Goal: Task Accomplishment & Management: Manage account settings

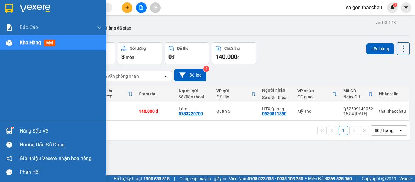
drag, startPoint x: 0, startPoint y: 0, endPoint x: 34, endPoint y: 134, distance: 138.4
click at [8, 130] on img at bounding box center [9, 130] width 6 height 6
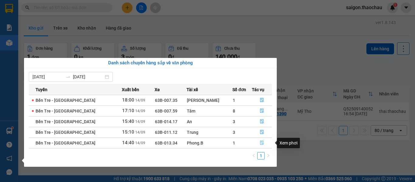
click at [260, 142] on icon "file-done" at bounding box center [262, 142] width 4 height 4
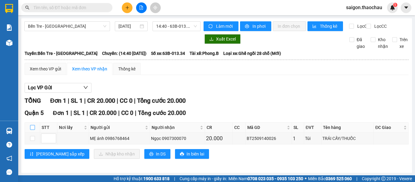
click at [31, 130] on input "checkbox" at bounding box center [32, 127] width 5 height 5
checkbox input "true"
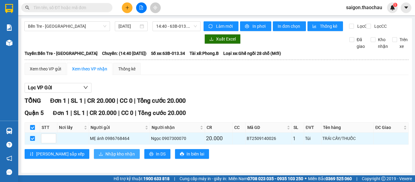
click at [106, 157] on span "Nhập kho nhận" at bounding box center [120, 153] width 29 height 7
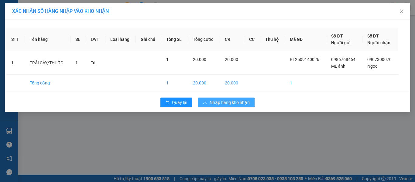
click at [222, 99] on span "Nhập hàng kho nhận" at bounding box center [230, 102] width 40 height 7
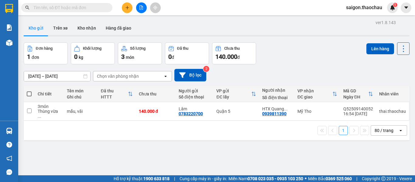
click at [29, 95] on span at bounding box center [29, 93] width 5 height 5
click at [29, 91] on input "checkbox" at bounding box center [29, 91] width 0 height 0
checkbox input "true"
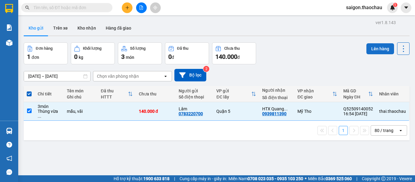
click at [372, 48] on button "Lên hàng" at bounding box center [381, 48] width 28 height 11
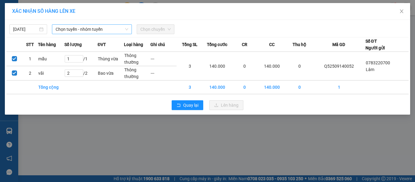
click at [65, 30] on span "Chọn tuyến - nhóm tuyến" at bounding box center [92, 29] width 73 height 9
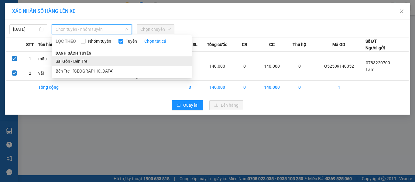
click at [71, 62] on li "Sài Gòn - Bến Tre" at bounding box center [122, 61] width 140 height 10
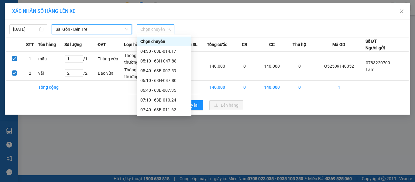
click at [155, 30] on span "Chọn chuyến" at bounding box center [155, 29] width 30 height 9
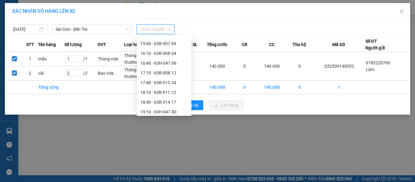
scroll to position [224, 0]
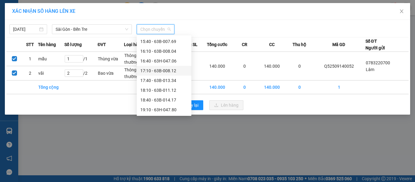
click at [156, 71] on div "17:10 - 63B-008.12" at bounding box center [163, 70] width 47 height 7
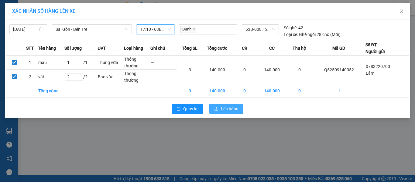
click at [224, 111] on span "Lên hàng" at bounding box center [230, 108] width 18 height 7
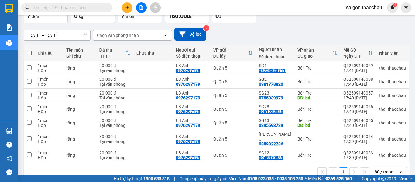
scroll to position [48, 0]
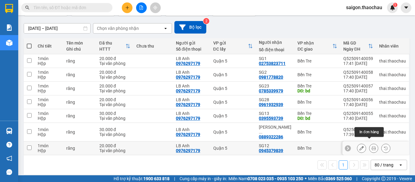
click at [372, 146] on icon at bounding box center [374, 148] width 4 height 4
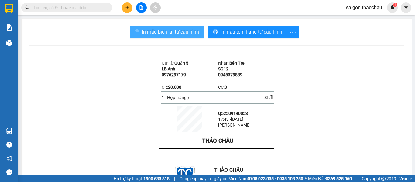
click at [166, 32] on span "In mẫu biên lai tự cấu hình" at bounding box center [170, 32] width 57 height 8
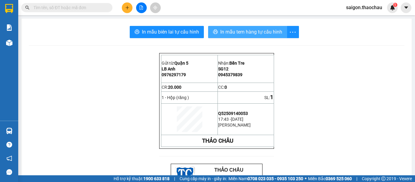
click at [237, 32] on span "In mẫu tem hàng tự cấu hình" at bounding box center [251, 32] width 62 height 8
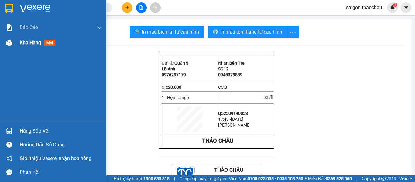
click at [33, 43] on span "Kho hàng" at bounding box center [30, 43] width 21 height 6
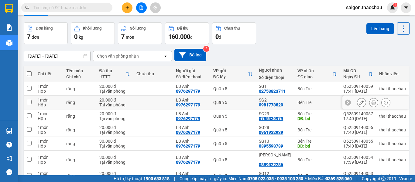
scroll to position [48, 0]
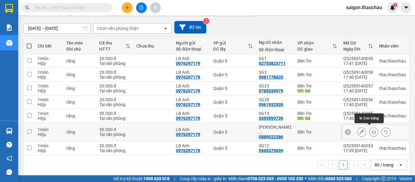
click at [372, 130] on icon at bounding box center [374, 132] width 4 height 4
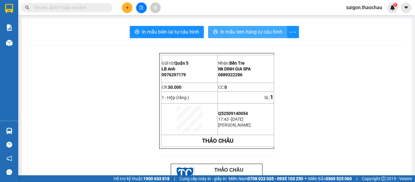
click at [227, 31] on span "In mẫu tem hàng tự cấu hình" at bounding box center [251, 32] width 62 height 8
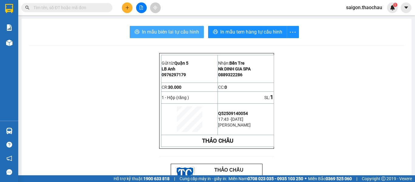
click at [179, 32] on span "In mẫu biên lai tự cấu hình" at bounding box center [170, 32] width 57 height 8
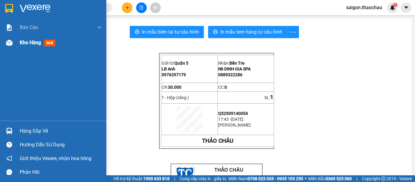
click at [28, 42] on span "Kho hàng" at bounding box center [30, 43] width 21 height 6
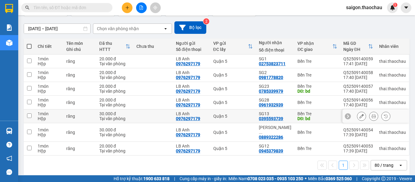
scroll to position [48, 0]
click at [372, 115] on icon at bounding box center [374, 115] width 4 height 4
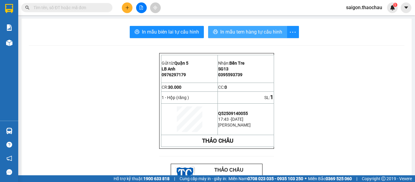
click at [238, 35] on span "In mẫu tem hàng tự cấu hình" at bounding box center [251, 32] width 62 height 8
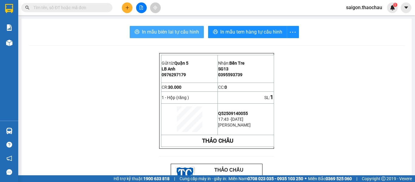
click at [171, 31] on span "In mẫu biên lai tự cấu hình" at bounding box center [170, 32] width 57 height 8
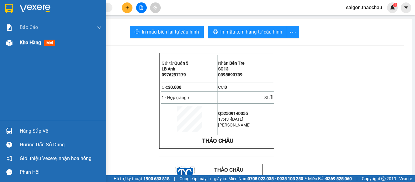
click at [26, 41] on span "Kho hàng" at bounding box center [30, 43] width 21 height 6
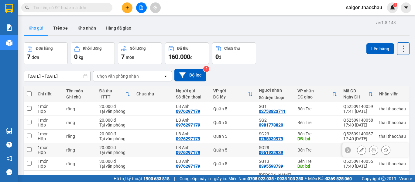
scroll to position [30, 0]
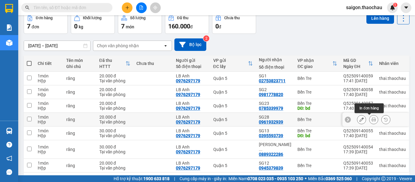
click at [372, 119] on icon at bounding box center [374, 119] width 4 height 4
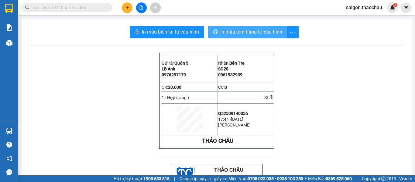
click at [223, 33] on span "In mẫu tem hàng tự cấu hình" at bounding box center [251, 32] width 62 height 8
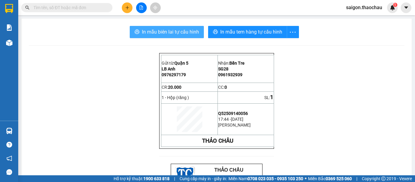
click at [162, 33] on span "In mẫu biên lai tự cấu hình" at bounding box center [170, 32] width 57 height 8
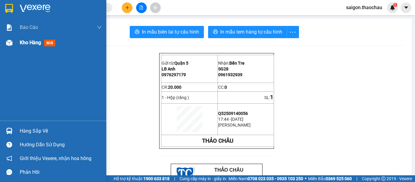
click at [31, 42] on span "Kho hàng" at bounding box center [30, 43] width 21 height 6
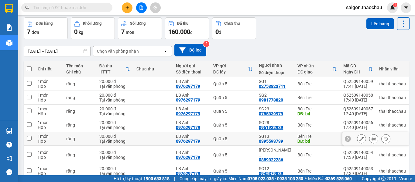
scroll to position [48, 0]
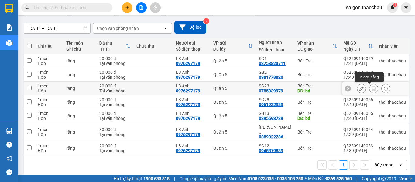
click at [372, 88] on icon at bounding box center [374, 88] width 4 height 4
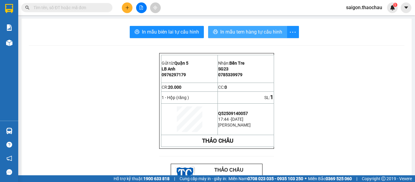
click at [249, 32] on span "In mẫu tem hàng tự cấu hình" at bounding box center [251, 32] width 62 height 8
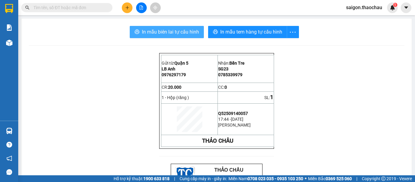
click at [173, 33] on span "In mẫu biên lai tự cấu hình" at bounding box center [170, 32] width 57 height 8
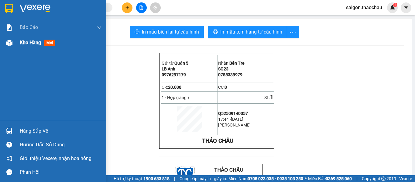
click at [21, 42] on span "Kho hàng" at bounding box center [30, 43] width 21 height 6
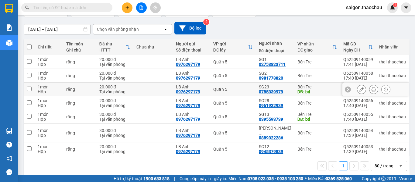
scroll to position [48, 0]
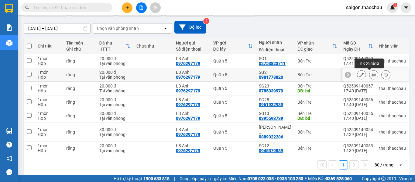
click at [372, 74] on icon at bounding box center [374, 74] width 4 height 4
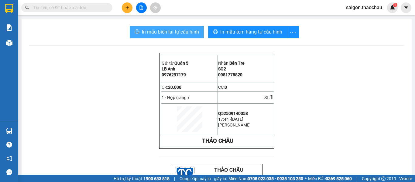
click at [177, 32] on span "In mẫu biên lai tự cấu hình" at bounding box center [170, 32] width 57 height 8
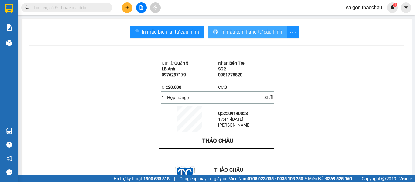
click at [244, 34] on span "In mẫu tem hàng tự cấu hình" at bounding box center [251, 32] width 62 height 8
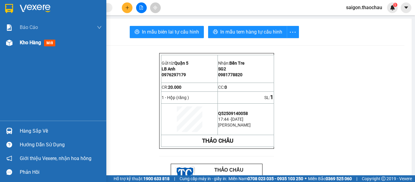
click at [31, 42] on span "Kho hàng" at bounding box center [30, 43] width 21 height 6
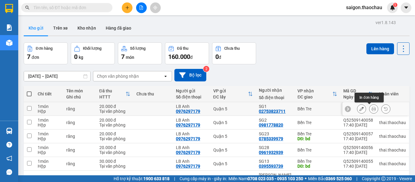
click at [373, 109] on button at bounding box center [374, 108] width 9 height 11
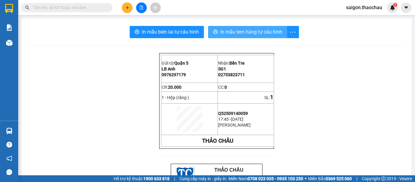
click at [252, 32] on span "In mẫu tem hàng tự cấu hình" at bounding box center [251, 32] width 62 height 8
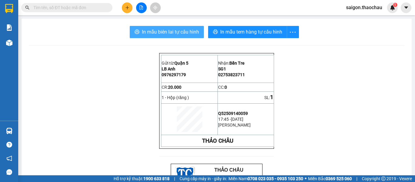
click at [170, 32] on span "In mẫu biên lai tự cấu hình" at bounding box center [170, 32] width 57 height 8
click at [359, 8] on span "saigon.thaochau" at bounding box center [364, 8] width 46 height 8
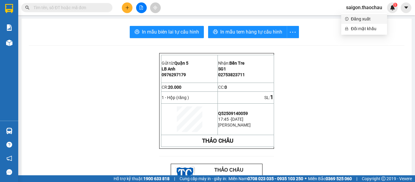
click at [353, 19] on span "Đăng xuất" at bounding box center [367, 19] width 33 height 7
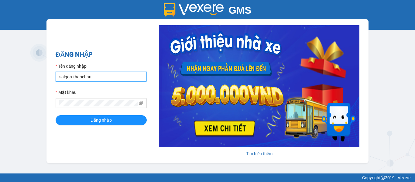
drag, startPoint x: 99, startPoint y: 76, endPoint x: 19, endPoint y: 74, distance: 80.0
click at [20, 75] on div "GMS Hệ thống quản lý hàng hóa ĐĂNG NHẬP Tên đăng nhập saigon.thaochau Mật khẩu …" at bounding box center [207, 86] width 415 height 173
type input "dung.thaochau"
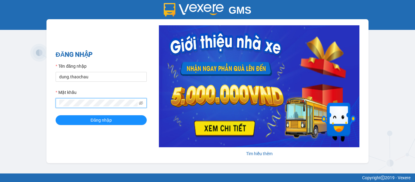
click at [14, 102] on div "GMS Hệ thống quản lý hàng hóa ĐĂNG NHẬP Tên đăng nhập dung.thaochau Mật khẩu Đă…" at bounding box center [207, 86] width 415 height 173
click at [56, 115] on button "Đăng nhập" at bounding box center [101, 120] width 91 height 10
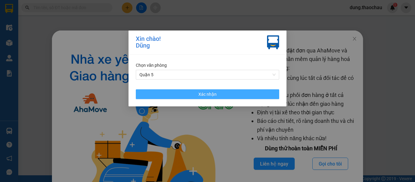
click at [191, 92] on button "Xác nhận" at bounding box center [208, 94] width 144 height 10
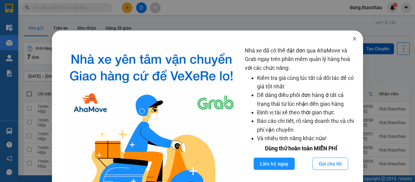
click at [353, 40] on icon "close" at bounding box center [354, 39] width 3 height 4
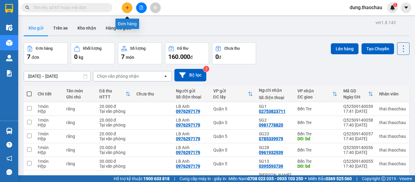
click at [126, 5] on button at bounding box center [127, 7] width 11 height 11
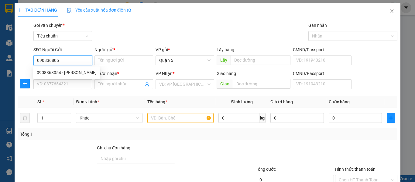
type input "0908368054"
click at [45, 72] on div "0908368054 - Sơn" at bounding box center [67, 72] width 60 height 7
type input "Sơn"
type input "0908368054"
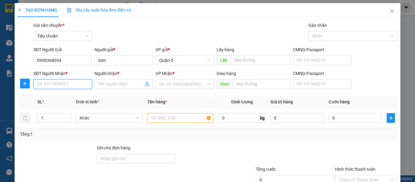
click at [50, 82] on input "SĐT Người Nhận *" at bounding box center [62, 84] width 59 height 10
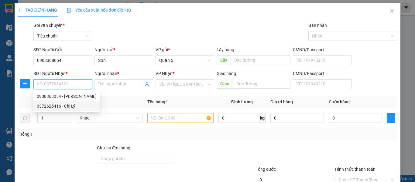
click at [51, 107] on div "0372625416 - Chị Lý" at bounding box center [67, 105] width 60 height 7
type input "0372625416"
type input "Chị Lý"
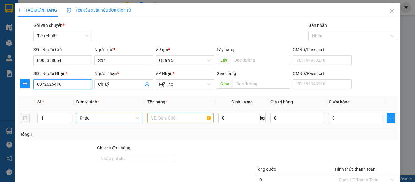
click at [87, 116] on span "Khác" at bounding box center [109, 117] width 59 height 9
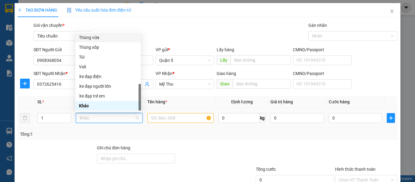
scroll to position [159, 0]
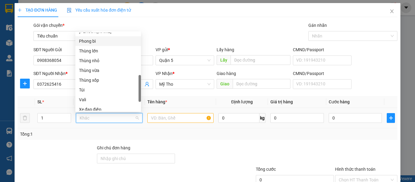
click at [90, 43] on div "Phong bì" at bounding box center [108, 41] width 58 height 7
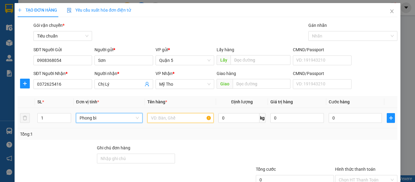
drag, startPoint x: 164, startPoint y: 119, endPoint x: 176, endPoint y: 104, distance: 19.7
click at [164, 119] on input "text" at bounding box center [180, 118] width 66 height 10
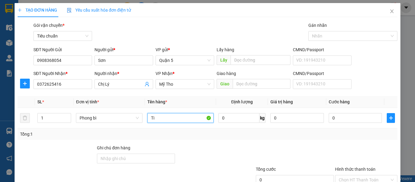
paste input "ê"
paste input "ền"
type input "Tiền (4000)"
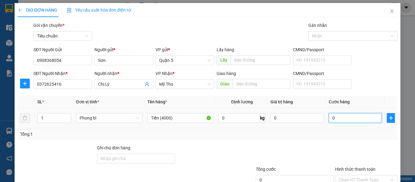
click at [342, 117] on input "0" at bounding box center [356, 118] width 54 height 10
type input "3"
type input "35"
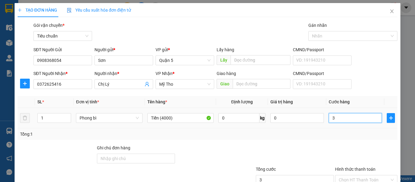
type input "35"
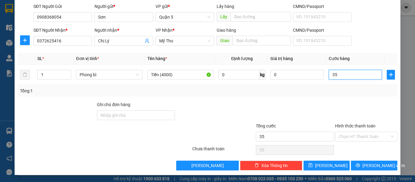
scroll to position [43, 0]
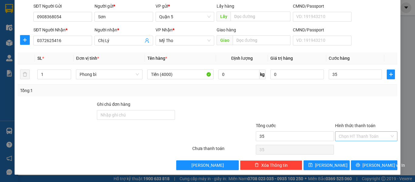
type input "35.000"
click at [352, 135] on input "Hình thức thanh toán" at bounding box center [364, 135] width 51 height 9
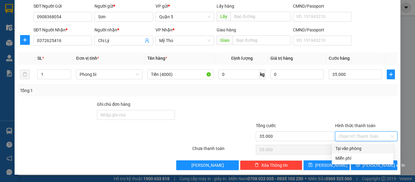
click at [350, 148] on div "Tại văn phòng" at bounding box center [363, 148] width 54 height 7
type input "0"
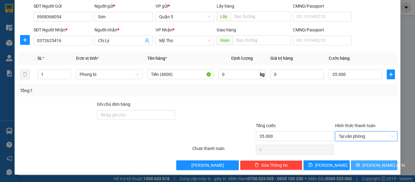
click at [360, 163] on icon "printer" at bounding box center [358, 164] width 4 height 4
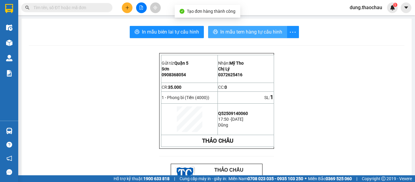
click at [236, 32] on span "In mẫu tem hàng tự cấu hình" at bounding box center [251, 32] width 62 height 8
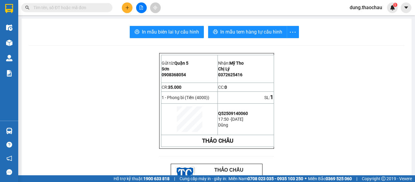
click at [362, 6] on span "dung.thaochau" at bounding box center [366, 8] width 42 height 8
click at [361, 17] on span "Đăng xuất" at bounding box center [368, 19] width 29 height 7
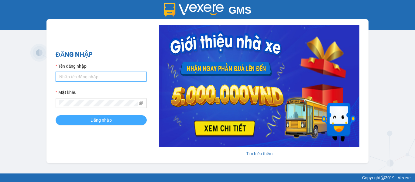
type input "saigon.thaochau"
click at [108, 121] on span "Đăng nhập" at bounding box center [101, 119] width 21 height 7
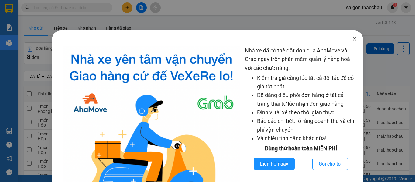
click at [352, 38] on icon "close" at bounding box center [354, 38] width 5 height 5
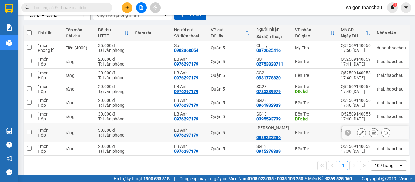
scroll to position [61, 0]
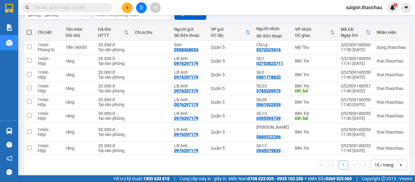
click at [383, 161] on div "10 / trang" at bounding box center [384, 164] width 19 height 6
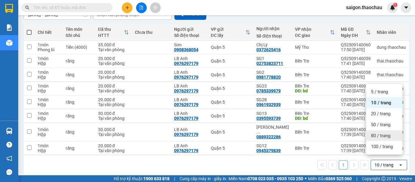
click at [378, 135] on span "80 / trang" at bounding box center [380, 135] width 19 height 6
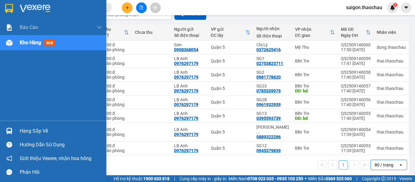
click at [9, 128] on img at bounding box center [9, 130] width 6 height 6
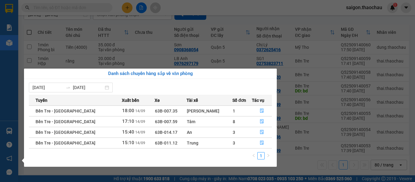
click at [0, 90] on div "Báo cáo Báo cáo dòng tiền (nhân viên) Kho hàng mới Hàng sắp về Hướng dẫn sử dụn…" at bounding box center [9, 91] width 18 height 182
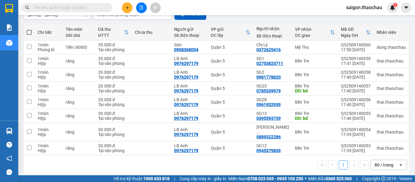
click at [369, 6] on span "saigon.thaochau" at bounding box center [364, 8] width 46 height 8
click at [360, 20] on span "Đăng xuất" at bounding box center [367, 19] width 33 height 7
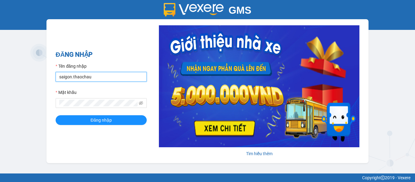
drag, startPoint x: 91, startPoint y: 77, endPoint x: 28, endPoint y: 74, distance: 63.6
click at [28, 74] on div "GMS Hệ thống quản lý hàng hóa ĐĂNG NHẬP Tên đăng nhập saigon.thaochau Mật khẩu …" at bounding box center [207, 86] width 415 height 173
type input "dung.thaochau"
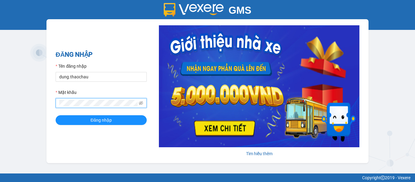
click at [22, 102] on div "GMS Hệ thống quản lý hàng hóa ĐĂNG NHẬP Tên đăng nhập dung.thaochau Mật khẩu Đă…" at bounding box center [207, 86] width 415 height 173
click at [56, 115] on button "Đăng nhập" at bounding box center [101, 120] width 91 height 10
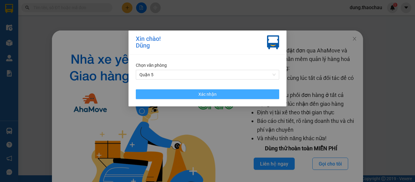
click at [218, 95] on button "Xác nhận" at bounding box center [208, 94] width 144 height 10
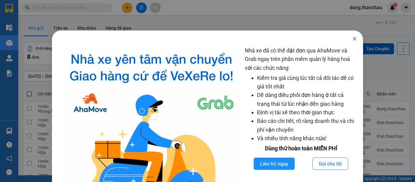
click at [352, 38] on icon "close" at bounding box center [354, 38] width 5 height 5
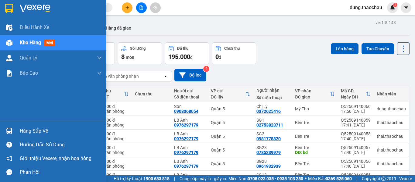
click at [9, 128] on img at bounding box center [9, 130] width 6 height 6
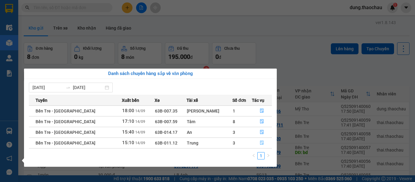
click at [260, 144] on icon "file-done" at bounding box center [262, 142] width 4 height 4
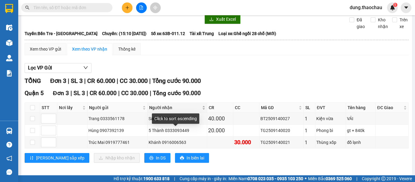
scroll to position [29, 0]
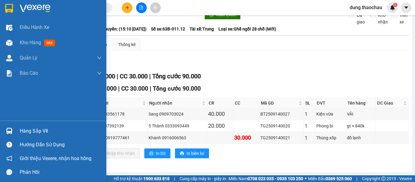
click at [10, 132] on img at bounding box center [9, 130] width 6 height 6
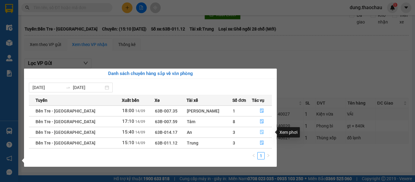
click at [260, 131] on icon "file-done" at bounding box center [262, 132] width 4 height 4
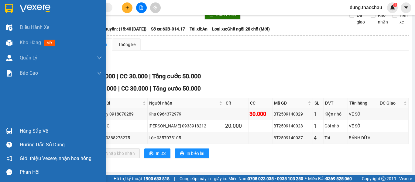
click at [11, 131] on img at bounding box center [9, 130] width 6 height 6
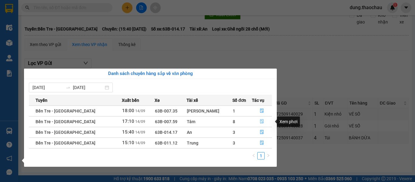
click at [260, 122] on icon "file-done" at bounding box center [262, 121] width 4 height 4
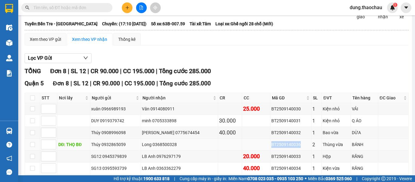
drag, startPoint x: 290, startPoint y: 149, endPoint x: 255, endPoint y: 152, distance: 34.5
click at [255, 150] on tr "DĐ: THỌ BĐ Thúy 0932865059 Long 0368500328 BT2509140036 2 Thùng vừa BÁNH" at bounding box center [217, 144] width 384 height 12
copy div "BT2509140036"
click at [67, 7] on input "text" at bounding box center [69, 7] width 72 height 7
paste input "BT2509140036"
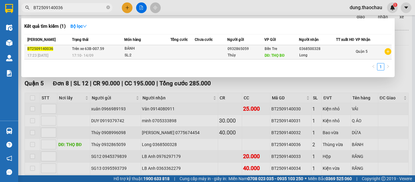
type input "BT2509140036"
click at [139, 56] on div "SL: 2" at bounding box center [148, 55] width 46 height 7
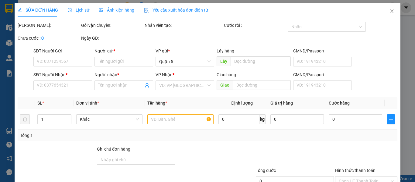
type input "0932865059"
type input "Thúy"
type input "THỌ BĐ"
type input "0368500328"
type input "Long"
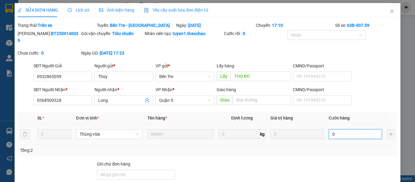
click at [337, 129] on input "0" at bounding box center [356, 134] width 54 height 10
type input "6"
type input "60"
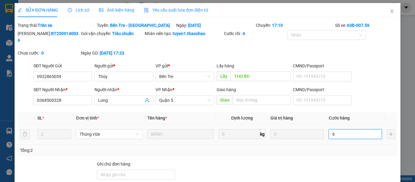
type input "60"
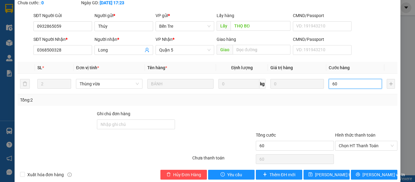
scroll to position [53, 0]
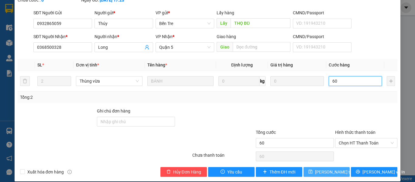
type input "60"
type input "60.000"
click at [325, 168] on span "[PERSON_NAME] thay đổi" at bounding box center [339, 171] width 49 height 7
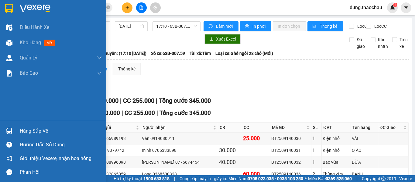
click at [7, 131] on img at bounding box center [9, 130] width 6 height 6
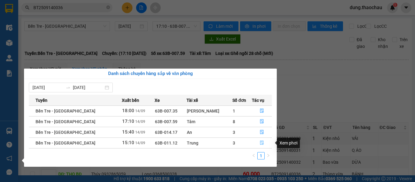
click at [260, 142] on icon "file-done" at bounding box center [262, 142] width 4 height 4
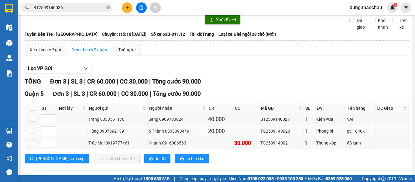
scroll to position [29, 0]
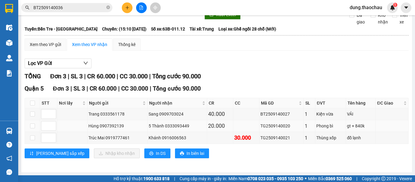
click at [35, 126] on td at bounding box center [32, 126] width 15 height 12
click at [31, 125] on input "checkbox" at bounding box center [32, 125] width 5 height 5
checkbox input "true"
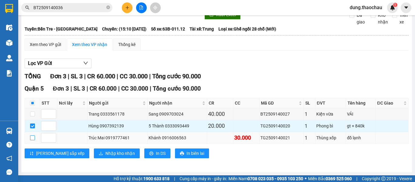
click at [31, 138] on input "checkbox" at bounding box center [32, 137] width 5 height 5
checkbox input "true"
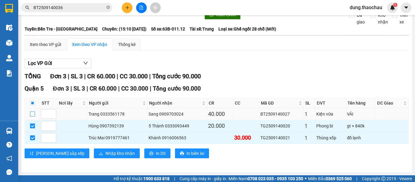
click at [33, 115] on input "checkbox" at bounding box center [32, 113] width 5 height 5
checkbox input "true"
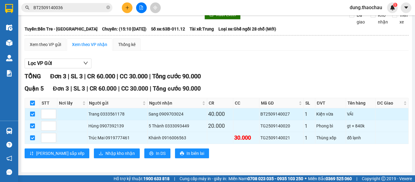
click at [32, 113] on input "checkbox" at bounding box center [32, 113] width 5 height 5
checkbox input "false"
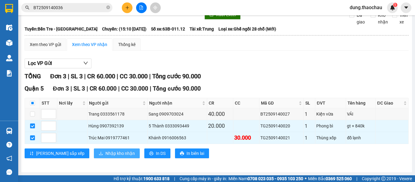
click at [106, 155] on span "Nhập kho nhận" at bounding box center [120, 153] width 29 height 7
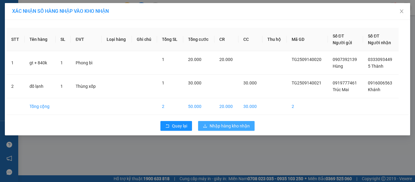
click at [223, 127] on span "Nhập hàng kho nhận" at bounding box center [230, 125] width 40 height 7
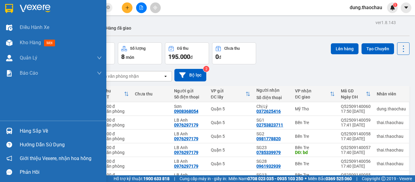
click at [9, 132] on img at bounding box center [9, 130] width 6 height 6
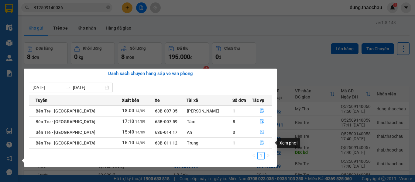
click at [260, 143] on icon "file-done" at bounding box center [262, 142] width 4 height 4
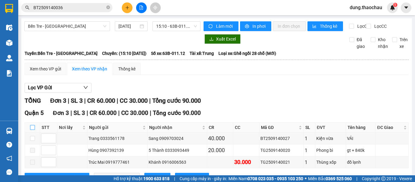
click at [31, 130] on input "checkbox" at bounding box center [32, 127] width 5 height 5
checkbox input "true"
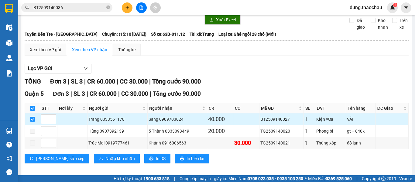
scroll to position [29, 0]
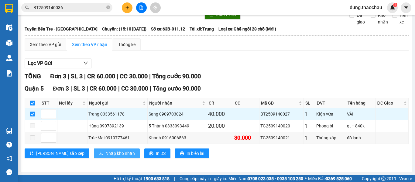
click at [106, 153] on span "Nhập kho nhận" at bounding box center [120, 153] width 29 height 7
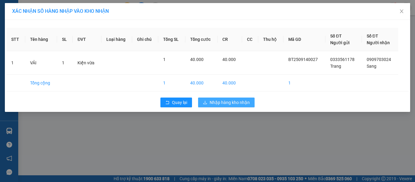
click at [223, 101] on span "Nhập hàng kho nhận" at bounding box center [230, 102] width 40 height 7
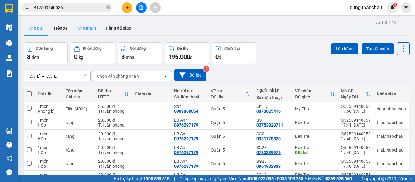
click at [83, 28] on button "Kho nhận" at bounding box center [87, 28] width 28 height 15
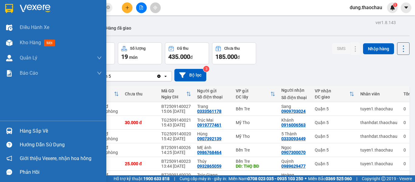
click at [9, 130] on img at bounding box center [9, 130] width 6 height 6
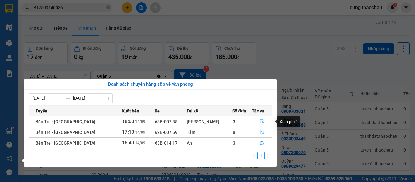
click at [260, 121] on icon "file-done" at bounding box center [262, 121] width 4 height 4
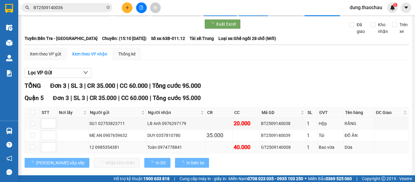
scroll to position [29, 0]
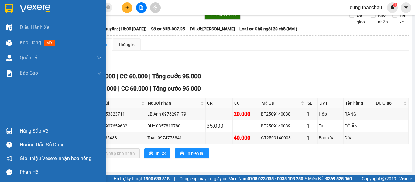
click at [7, 133] on img at bounding box center [9, 130] width 6 height 6
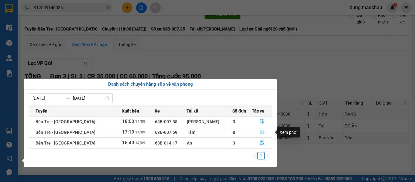
click at [260, 131] on icon "file-done" at bounding box center [262, 132] width 4 height 4
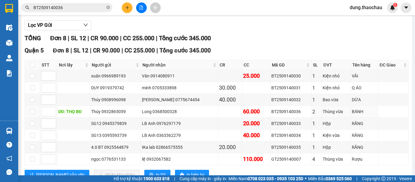
scroll to position [89, 0]
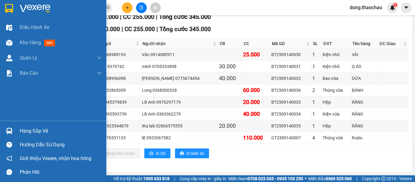
click at [9, 129] on img at bounding box center [9, 130] width 6 height 6
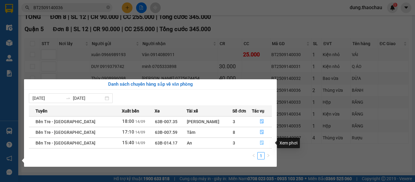
click at [260, 141] on icon "file-done" at bounding box center [262, 142] width 4 height 4
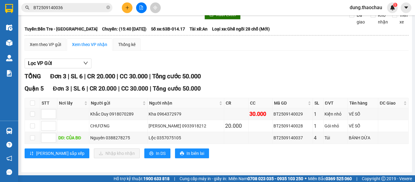
scroll to position [29, 0]
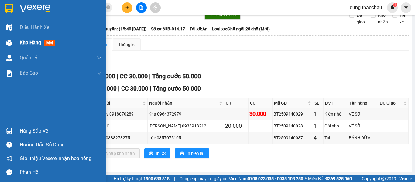
click at [30, 39] on div "Kho hàng mới" at bounding box center [39, 43] width 38 height 8
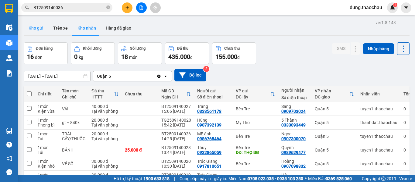
click at [32, 29] on button "Kho gửi" at bounding box center [36, 28] width 25 height 15
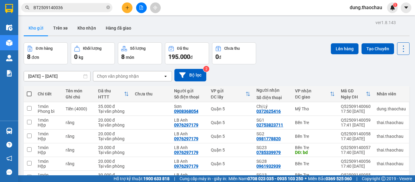
click at [28, 94] on span at bounding box center [29, 93] width 5 height 5
click at [29, 91] on input "checkbox" at bounding box center [29, 91] width 0 height 0
checkbox input "true"
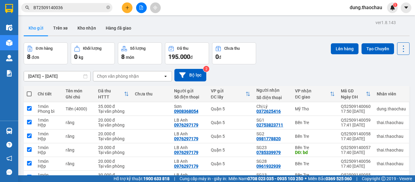
checkbox input "true"
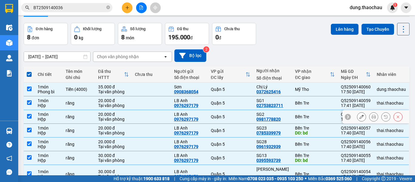
scroll to position [30, 0]
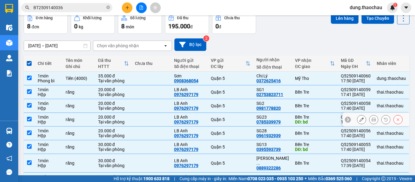
click at [28, 117] on input "checkbox" at bounding box center [29, 118] width 5 height 5
checkbox input "false"
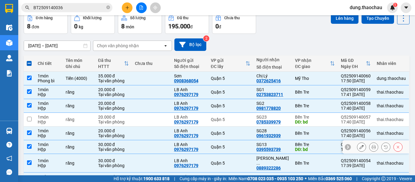
click at [28, 147] on input "checkbox" at bounding box center [29, 146] width 5 height 5
checkbox input "false"
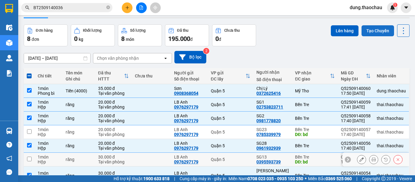
scroll to position [0, 0]
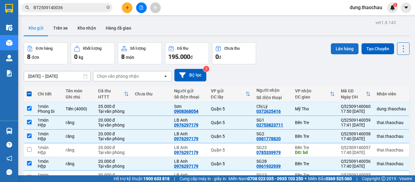
click at [335, 50] on button "Lên hàng" at bounding box center [345, 48] width 28 height 11
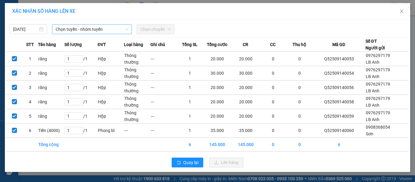
click at [69, 32] on span "Chọn tuyến - nhóm tuyến" at bounding box center [92, 29] width 73 height 9
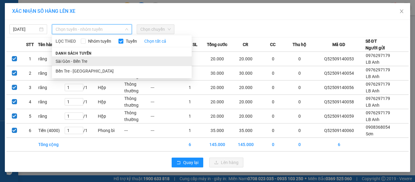
click at [71, 64] on li "Sài Gòn - Bến Tre" at bounding box center [122, 61] width 140 height 10
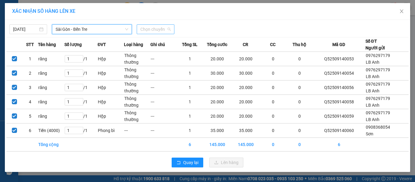
click at [145, 30] on span "Chọn chuyến" at bounding box center [155, 29] width 30 height 9
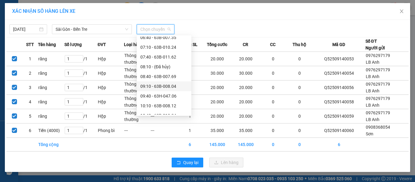
scroll to position [213, 0]
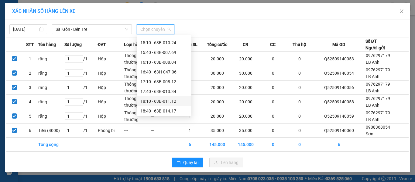
click at [149, 102] on div "18:10 - 63B-011.12" at bounding box center [163, 101] width 47 height 7
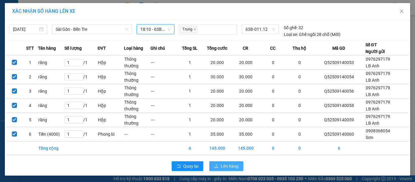
click at [226, 167] on span "Lên hàng" at bounding box center [230, 165] width 18 height 7
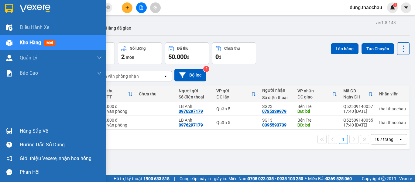
click at [9, 131] on img at bounding box center [9, 130] width 6 height 6
click at [3, 114] on div "Điều hành xe Kho hàng mới Quản Lý Quản lý chuyến Quản lý khách hàng mới Quản lý…" at bounding box center [53, 91] width 106 height 182
click at [9, 130] on img at bounding box center [9, 130] width 6 height 6
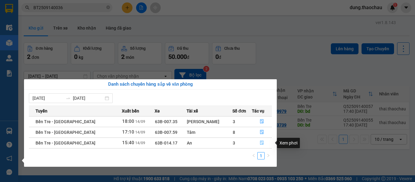
click at [260, 142] on icon "file-done" at bounding box center [262, 142] width 4 height 4
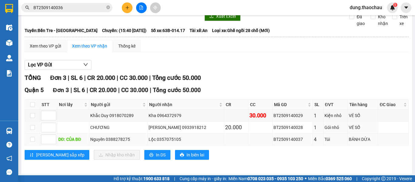
scroll to position [29, 0]
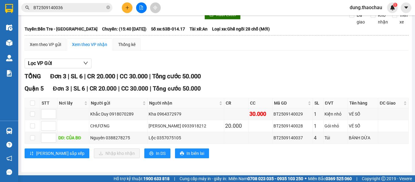
click at [122, 17] on div at bounding box center [112, 15] width 176 height 10
click at [33, 103] on input "checkbox" at bounding box center [32, 102] width 5 height 5
checkbox input "true"
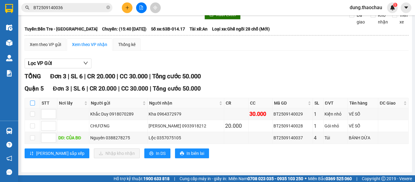
checkbox input "true"
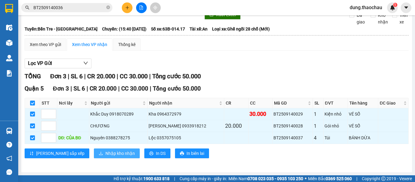
click at [106, 150] on span "Nhập kho nhận" at bounding box center [120, 153] width 29 height 7
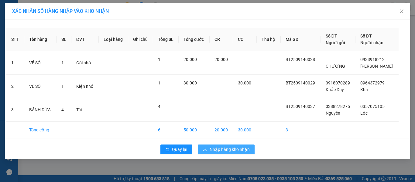
click at [238, 151] on span "Nhập hàng kho nhận" at bounding box center [230, 149] width 40 height 7
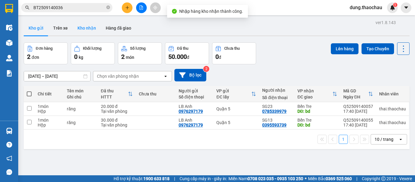
click at [85, 27] on button "Kho nhận" at bounding box center [87, 28] width 28 height 15
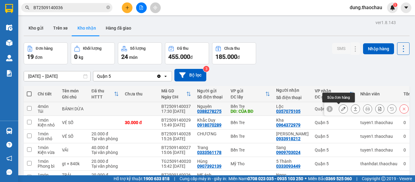
click at [339, 110] on button at bounding box center [343, 108] width 9 height 11
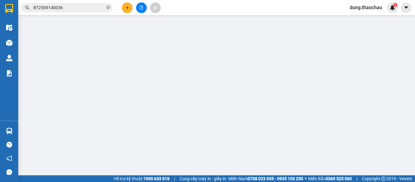
type input "0388278275"
type input "Nguyên"
type input "CỦA BĐ"
type input "0357075105"
type input "Lộc"
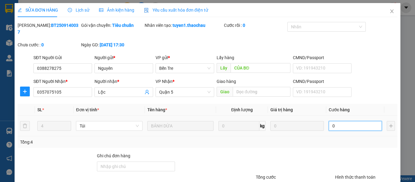
click at [335, 121] on input "0" at bounding box center [356, 126] width 54 height 10
type input "1"
type input "12"
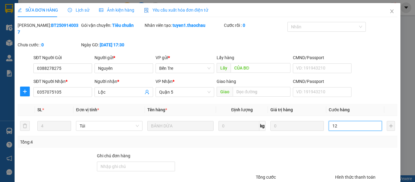
type input "12"
type input "120"
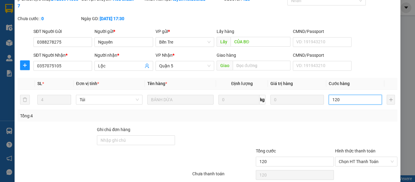
scroll to position [45, 0]
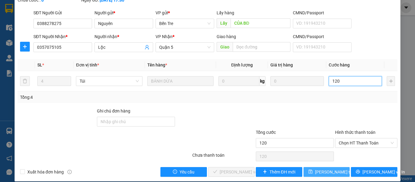
type input "120"
type input "120.000"
click at [328, 168] on span "[PERSON_NAME] thay đổi" at bounding box center [339, 171] width 49 height 7
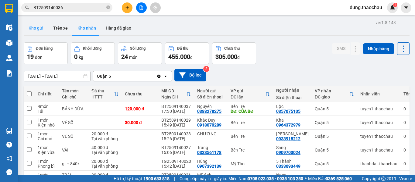
click at [34, 28] on button "Kho gửi" at bounding box center [36, 28] width 25 height 15
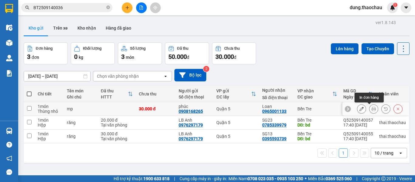
click at [372, 110] on icon at bounding box center [374, 108] width 4 height 4
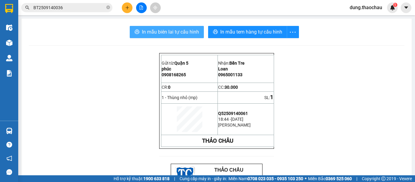
click at [166, 35] on span "In mẫu biên lai tự cấu hình" at bounding box center [170, 32] width 57 height 8
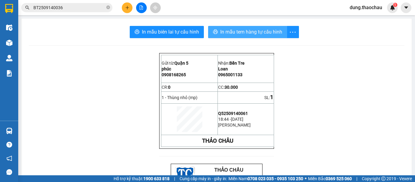
click at [227, 32] on span "In mẫu tem hàng tự cấu hình" at bounding box center [251, 32] width 62 height 8
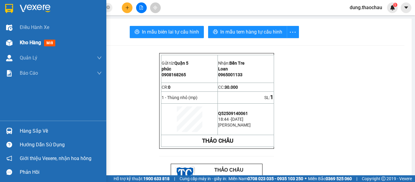
click at [46, 42] on span "mới" at bounding box center [49, 43] width 11 height 7
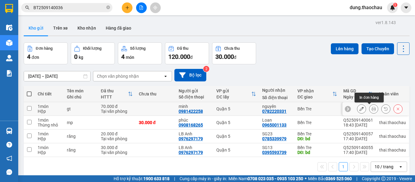
click at [371, 107] on button at bounding box center [374, 108] width 9 height 11
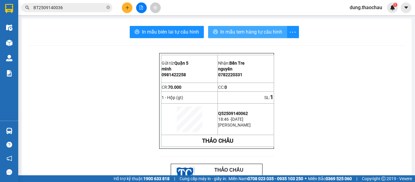
click at [266, 31] on span "In mẫu tem hàng tự cấu hình" at bounding box center [251, 32] width 62 height 8
click at [11, 46] on div at bounding box center [9, 42] width 11 height 11
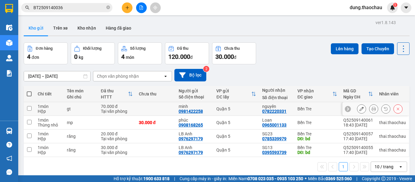
click at [31, 107] on input "checkbox" at bounding box center [29, 108] width 5 height 5
checkbox input "true"
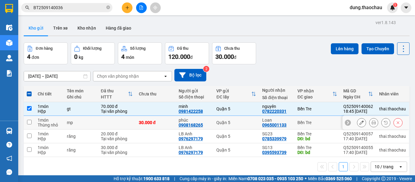
click at [29, 122] on input "checkbox" at bounding box center [29, 121] width 5 height 5
checkbox input "true"
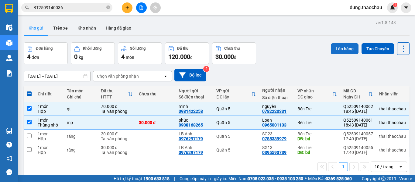
click at [342, 50] on button "Lên hàng" at bounding box center [345, 48] width 28 height 11
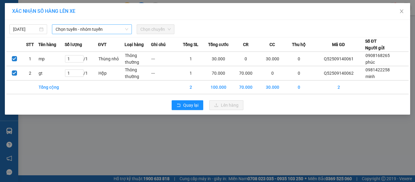
click at [71, 31] on span "Chọn tuyến - nhóm tuyến" at bounding box center [92, 29] width 73 height 9
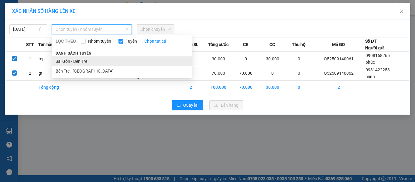
click at [67, 61] on li "Sài Gòn - Bến Tre" at bounding box center [122, 61] width 140 height 10
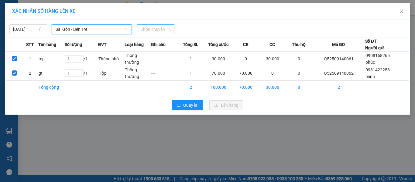
click at [148, 28] on span "Chọn chuyến" at bounding box center [155, 29] width 30 height 9
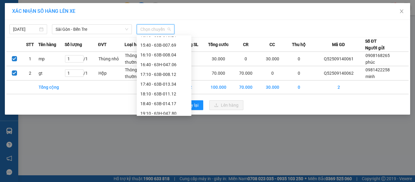
scroll to position [224, 0]
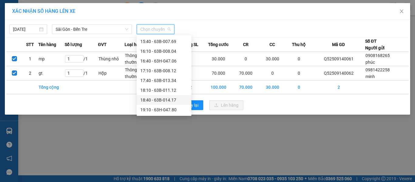
click at [152, 99] on div "18:40 - 63B-014.17" at bounding box center [163, 99] width 47 height 7
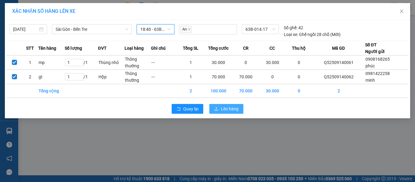
click at [220, 109] on button "Lên hàng" at bounding box center [227, 109] width 34 height 10
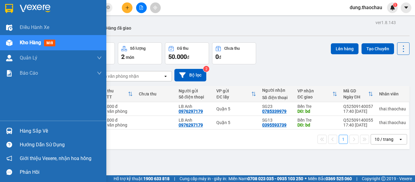
click at [10, 133] on img at bounding box center [9, 130] width 6 height 6
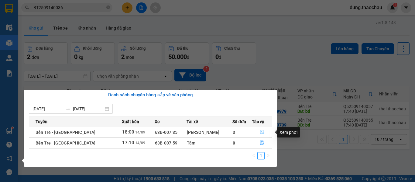
click at [260, 133] on icon "file-done" at bounding box center [262, 132] width 4 height 4
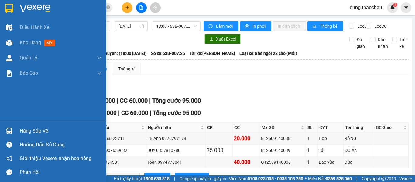
click at [9, 130] on img at bounding box center [9, 130] width 6 height 6
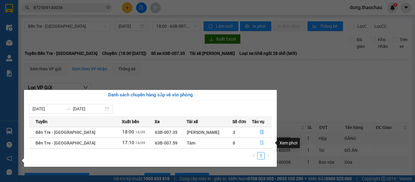
click at [260, 143] on icon "file-done" at bounding box center [262, 142] width 4 height 4
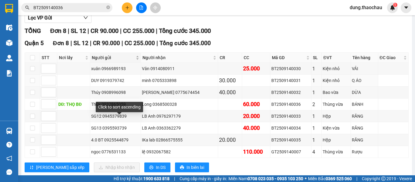
scroll to position [89, 0]
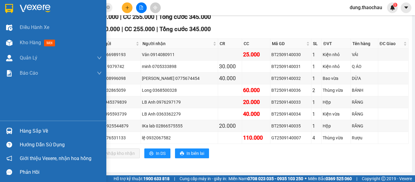
click at [9, 132] on img at bounding box center [9, 130] width 6 height 6
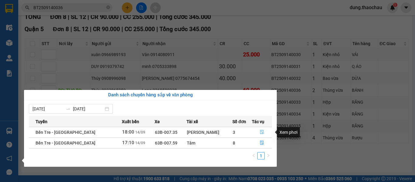
click at [260, 133] on icon "file-done" at bounding box center [262, 132] width 4 height 4
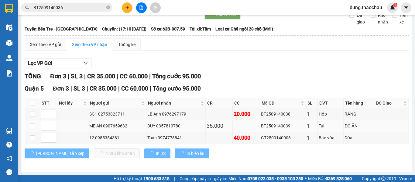
scroll to position [29, 0]
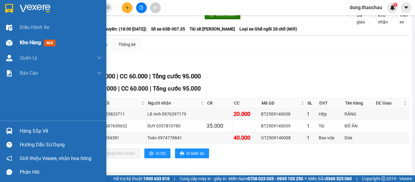
click at [39, 43] on span "Kho hàng" at bounding box center [30, 43] width 21 height 6
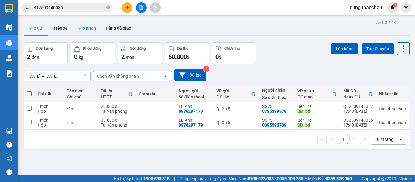
click at [87, 27] on button "Kho nhận" at bounding box center [87, 28] width 28 height 15
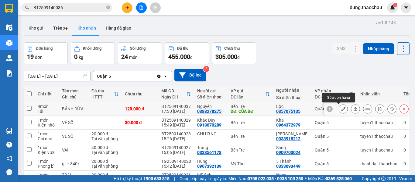
click at [341, 110] on icon at bounding box center [343, 108] width 4 height 4
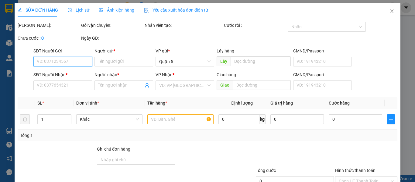
type input "0388278275"
type input "Nguyên"
type input "CỦA BĐ"
type input "0357075105"
type input "Lộc"
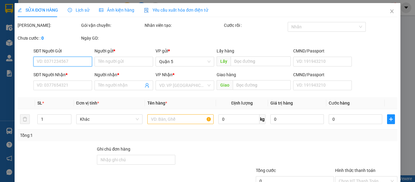
type input "120.000"
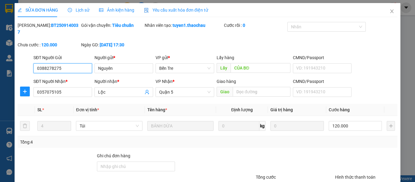
drag, startPoint x: 70, startPoint y: 63, endPoint x: 0, endPoint y: 59, distance: 70.1
click at [0, 59] on div "SỬA ĐƠN HÀNG Lịch sử Ảnh kiện hàng Yêu cầu xuất hóa đơn điện tử Total Paid Fee …" at bounding box center [207, 91] width 415 height 182
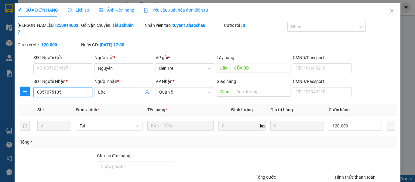
drag, startPoint x: 61, startPoint y: 87, endPoint x: 7, endPoint y: 85, distance: 53.5
click at [7, 85] on div "SỬA ĐƠN HÀNG Lịch sử Ảnh kiện hàng Yêu cầu xuất hóa đơn điện tử Total Paid Fee …" at bounding box center [207, 91] width 415 height 182
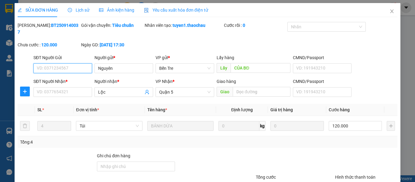
drag, startPoint x: 47, startPoint y: 60, endPoint x: 68, endPoint y: 52, distance: 22.3
click at [47, 63] on input "SĐT Người Gửi" at bounding box center [62, 68] width 59 height 10
type input "0000000000"
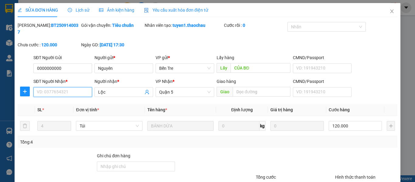
click at [40, 87] on input "SĐT Người Nhận *" at bounding box center [62, 92] width 59 height 10
type input "0000000000"
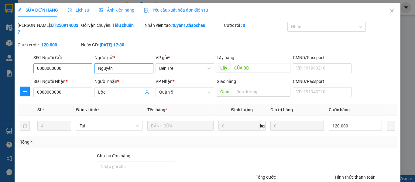
drag, startPoint x: 114, startPoint y: 62, endPoint x: 72, endPoint y: 61, distance: 42.3
click at [73, 61] on div "SĐT Người Gửi 0000000000 Người gửi * Nguyên Nguyên VP gửi * Bến Tre Lấy hàng Lấ…" at bounding box center [215, 64] width 367 height 21
paste input "ạc"
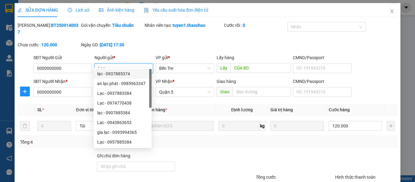
type input "Lạc"
drag, startPoint x: 168, startPoint y: 40, endPoint x: 164, endPoint y: 41, distance: 4.5
click at [167, 40] on div "Mã ĐH: BT2509140037 Gói vận chuyển: Tiêu chuẩn Nhân viên tạo: tuyen1.thaochau C…" at bounding box center [207, 38] width 381 height 32
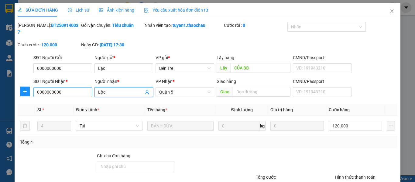
drag, startPoint x: 92, startPoint y: 86, endPoint x: 89, endPoint y: 85, distance: 3.4
click at [90, 86] on div "SĐT Người Nhận * 0000000000 Người nhận * Lộc Lộc VP Nhận * Quận 5 Giao hàng Gia…" at bounding box center [215, 88] width 367 height 21
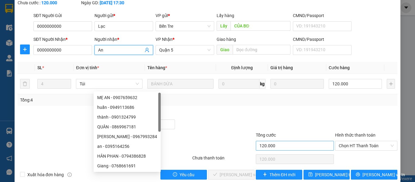
scroll to position [45, 0]
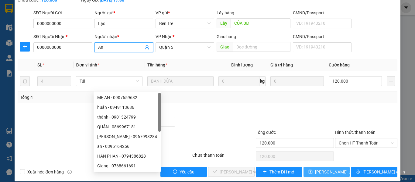
type input "An"
click at [329, 168] on span "[PERSON_NAME] thay đổi" at bounding box center [339, 171] width 49 height 7
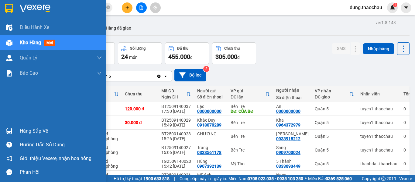
click at [11, 131] on img at bounding box center [9, 130] width 6 height 6
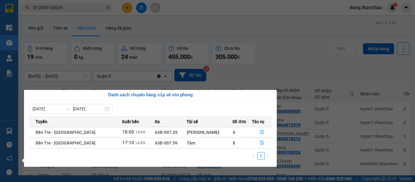
click at [12, 119] on div "Điều hành xe Kho hàng mới Quản Lý Quản lý chuyến Quản lý khách hàng mới Quản lý…" at bounding box center [9, 91] width 18 height 182
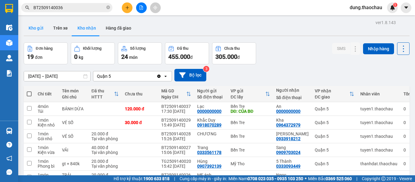
click at [30, 28] on button "Kho gửi" at bounding box center [36, 28] width 25 height 15
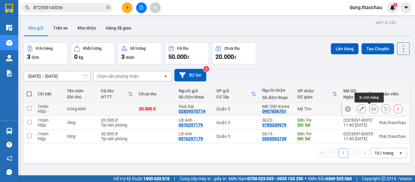
click at [372, 108] on icon at bounding box center [374, 108] width 4 height 4
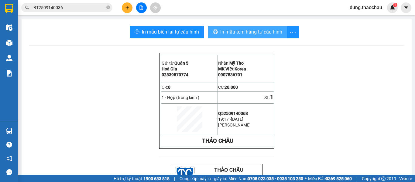
click at [227, 33] on span "In mẫu tem hàng tự cấu hình" at bounding box center [251, 32] width 62 height 8
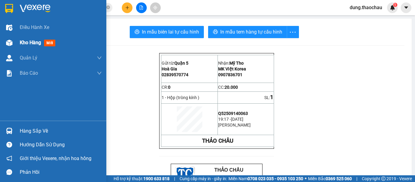
click at [27, 41] on span "Kho hàng" at bounding box center [30, 43] width 21 height 6
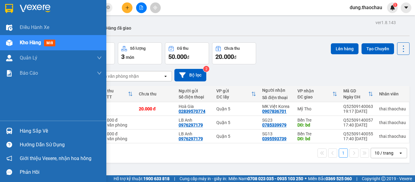
click at [8, 129] on img at bounding box center [9, 130] width 6 height 6
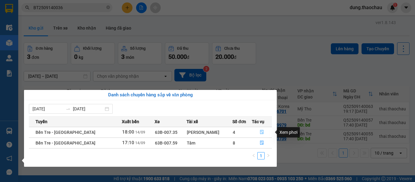
click at [260, 131] on icon "file-done" at bounding box center [262, 132] width 4 height 4
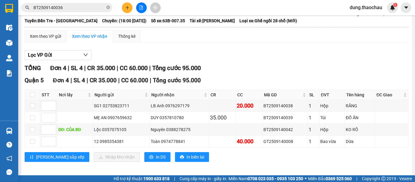
scroll to position [41, 0]
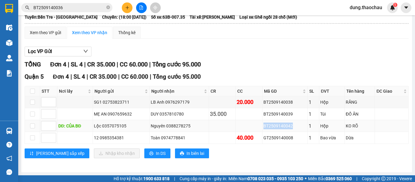
drag, startPoint x: 291, startPoint y: 126, endPoint x: 262, endPoint y: 129, distance: 28.8
click at [263, 129] on td "BT2509140042" at bounding box center [285, 126] width 45 height 12
copy div "BT2509140042"
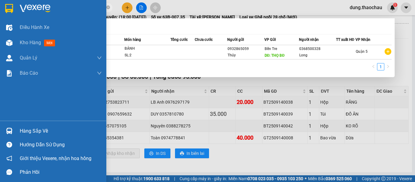
drag, startPoint x: 67, startPoint y: 7, endPoint x: 0, endPoint y: 7, distance: 66.6
click at [0, 7] on section "Kết quả tìm kiếm ( 1 ) Bộ lọc Mã ĐH Trạng thái Món hàng Tổng cước Chưa cước Ngư…" at bounding box center [207, 91] width 415 height 182
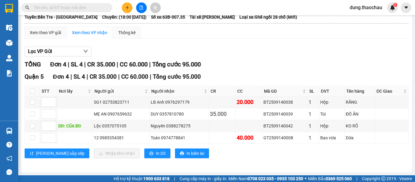
paste input "BT2509140042"
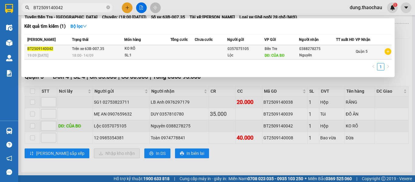
type input "BT2509140042"
click at [194, 55] on td at bounding box center [183, 52] width 25 height 14
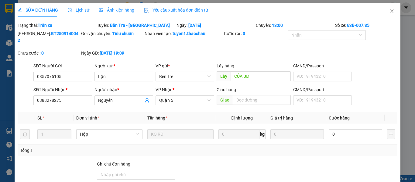
type input "0357075105"
type input "Lộc"
type input "CỦA BĐ"
type input "0388278275"
type input "Nguyên"
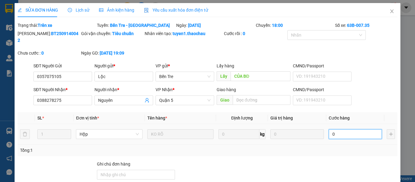
click at [336, 129] on input "0" at bounding box center [356, 134] width 54 height 10
type input "2"
type input "20"
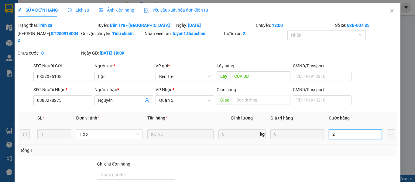
type input "20"
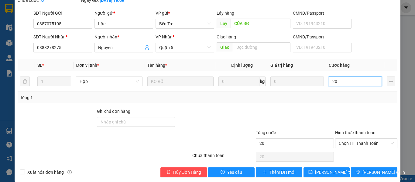
scroll to position [53, 0]
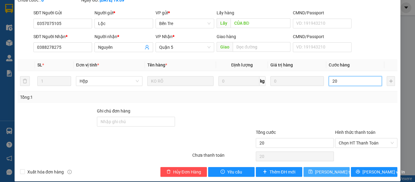
type input "20"
type input "20.000"
click at [321, 168] on span "[PERSON_NAME] thay đổi" at bounding box center [339, 171] width 49 height 7
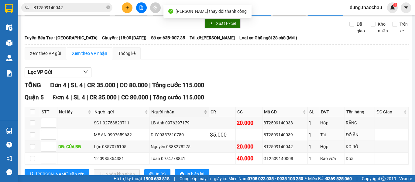
scroll to position [41, 0]
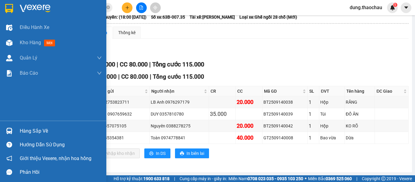
click at [9, 126] on div at bounding box center [9, 130] width 11 height 11
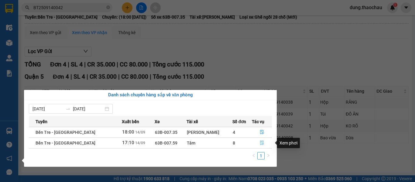
click at [260, 144] on icon "file-done" at bounding box center [262, 142] width 4 height 4
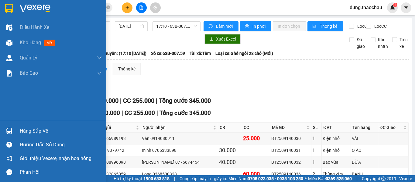
click at [6, 128] on img at bounding box center [9, 130] width 6 height 6
click at [9, 96] on div "Điều hành xe Kho hàng mới Quản Lý Quản lý chuyến Quản lý khách hàng mới Quản lý…" at bounding box center [53, 91] width 106 height 182
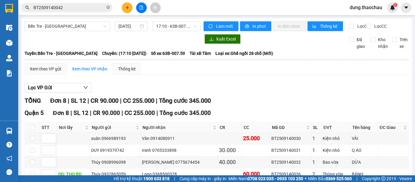
click at [363, 6] on span "dung.thaochau" at bounding box center [366, 8] width 42 height 8
click at [358, 18] on span "Đăng xuất" at bounding box center [368, 19] width 29 height 7
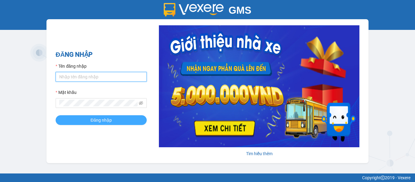
type input "saigon.thaochau"
click at [108, 123] on span "Đăng nhập" at bounding box center [101, 119] width 21 height 7
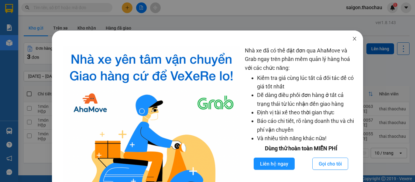
drag, startPoint x: 351, startPoint y: 37, endPoint x: 350, endPoint y: 63, distance: 25.6
click at [352, 38] on icon "close" at bounding box center [354, 38] width 5 height 5
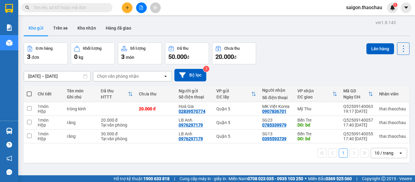
click at [381, 151] on div "10 / trang" at bounding box center [384, 153] width 19 height 6
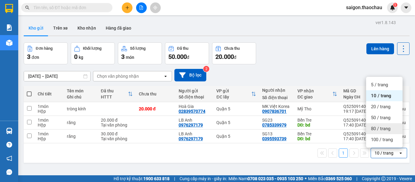
click at [380, 129] on span "80 / trang" at bounding box center [380, 128] width 19 height 6
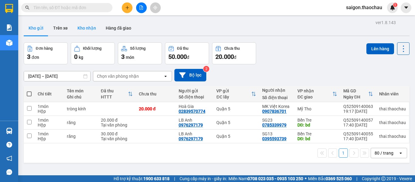
click at [86, 26] on button "Kho nhận" at bounding box center [87, 28] width 28 height 15
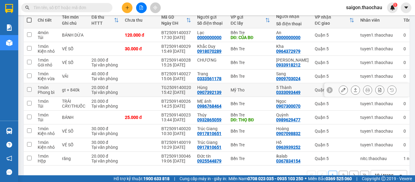
scroll to position [91, 0]
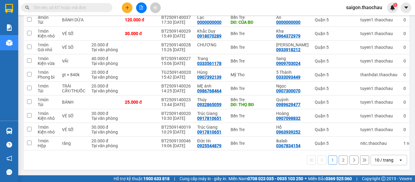
click at [380, 160] on div "10 / trang" at bounding box center [384, 160] width 19 height 6
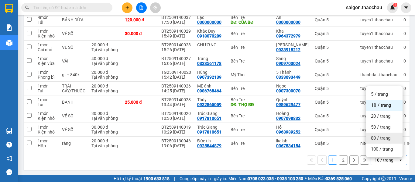
click at [381, 135] on span "80 / trang" at bounding box center [380, 138] width 19 height 6
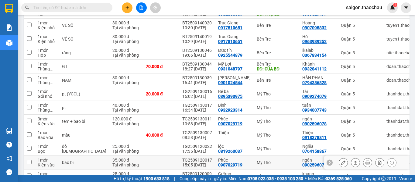
scroll to position [0, 0]
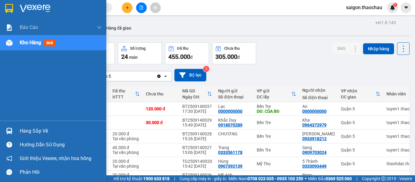
click at [9, 130] on img at bounding box center [9, 130] width 6 height 6
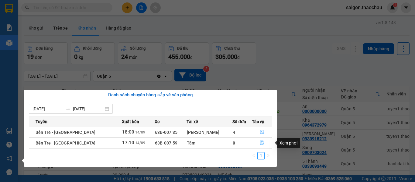
click at [260, 143] on icon "file-done" at bounding box center [262, 142] width 4 height 4
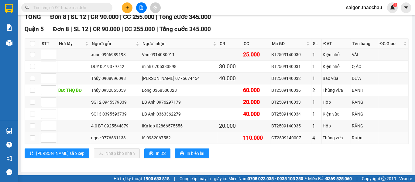
scroll to position [89, 0]
click at [32, 126] on input "checkbox" at bounding box center [32, 125] width 5 height 5
checkbox input "true"
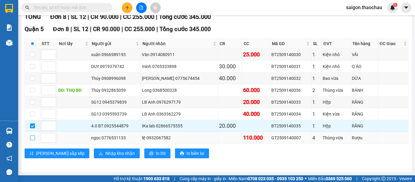
click at [31, 137] on input "checkbox" at bounding box center [32, 137] width 5 height 5
checkbox input "true"
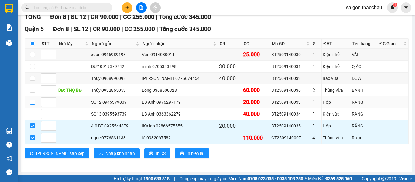
click at [32, 102] on input "checkbox" at bounding box center [32, 101] width 5 height 5
checkbox input "true"
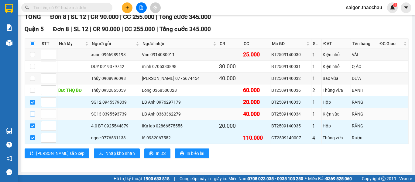
click at [33, 113] on input "checkbox" at bounding box center [32, 113] width 5 height 5
checkbox input "true"
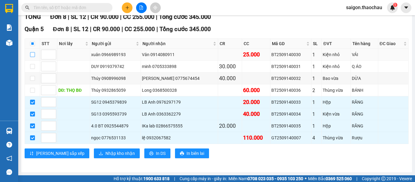
click at [34, 54] on input "checkbox" at bounding box center [32, 54] width 5 height 5
checkbox input "true"
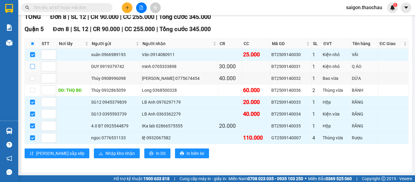
click at [31, 68] on input "checkbox" at bounding box center [32, 66] width 5 height 5
checkbox input "true"
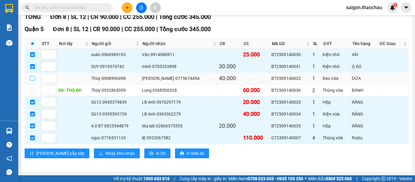
click at [32, 78] on input "checkbox" at bounding box center [32, 78] width 5 height 5
checkbox input "true"
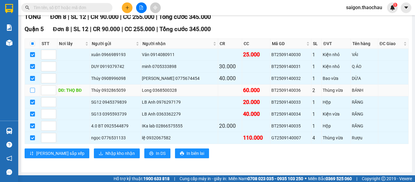
click at [33, 92] on input "checkbox" at bounding box center [32, 90] width 5 height 5
checkbox input "true"
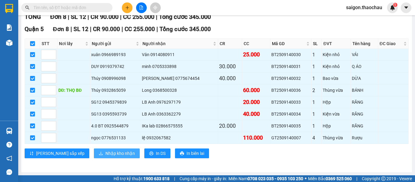
click at [106, 153] on span "Nhập kho nhận" at bounding box center [120, 153] width 29 height 7
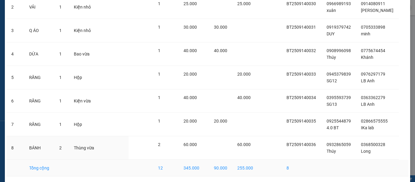
scroll to position [101, 0]
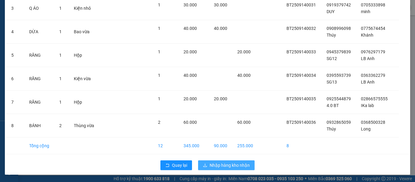
click at [221, 165] on span "Nhập hàng kho nhận" at bounding box center [230, 164] width 40 height 7
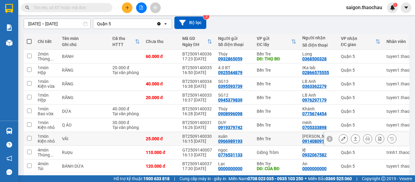
scroll to position [61, 0]
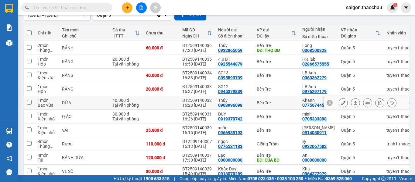
click at [341, 103] on icon at bounding box center [343, 102] width 4 height 4
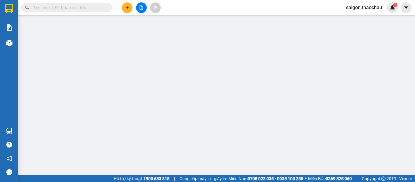
type input "0908996098"
type input "Thúy"
type input "0775674454"
type input "Khánh"
type input "40.000"
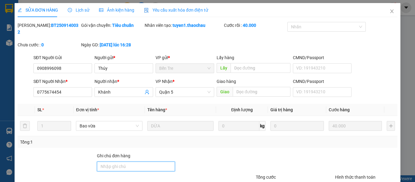
drag, startPoint x: 126, startPoint y: 160, endPoint x: 123, endPoint y: 158, distance: 3.4
click at [126, 161] on input "Ghi chú đơn hàng" at bounding box center [136, 166] width 78 height 10
paste input "ái"
type input "Thái giao"
click at [190, 152] on div at bounding box center [215, 162] width 79 height 21
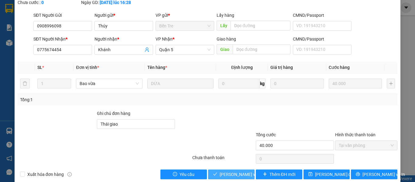
scroll to position [45, 0]
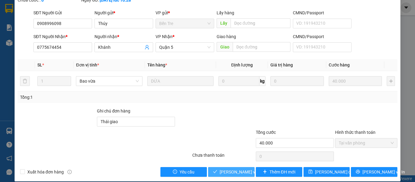
drag, startPoint x: 230, startPoint y: 164, endPoint x: 226, endPoint y: 167, distance: 5.2
click at [230, 168] on span "[PERSON_NAME] và [PERSON_NAME] hàng" at bounding box center [261, 171] width 82 height 7
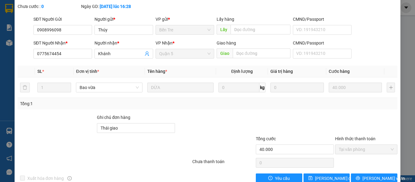
scroll to position [0, 0]
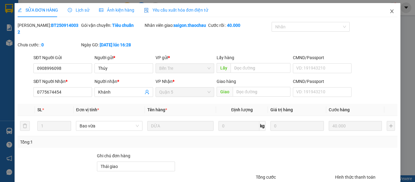
click at [390, 12] on icon "close" at bounding box center [392, 11] width 5 height 5
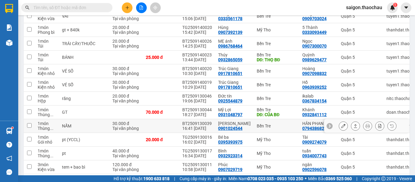
scroll to position [243, 0]
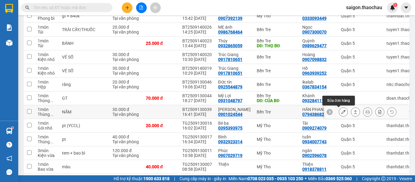
click at [339, 113] on button at bounding box center [343, 111] width 9 height 11
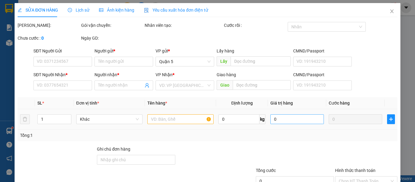
type input "0901024544"
type input "[PERSON_NAME]"
type input "0794386828"
type input "HÂN PHAN"
type input "30.000"
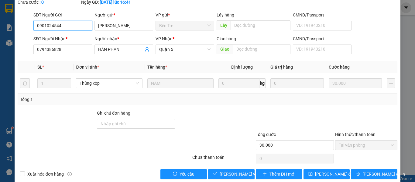
scroll to position [45, 0]
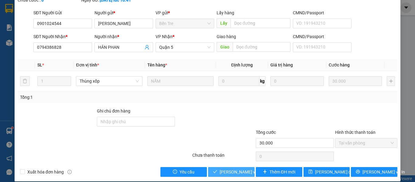
click at [239, 168] on span "[PERSON_NAME] và [PERSON_NAME] hàng" at bounding box center [261, 171] width 82 height 7
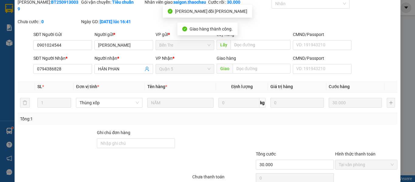
scroll to position [0, 0]
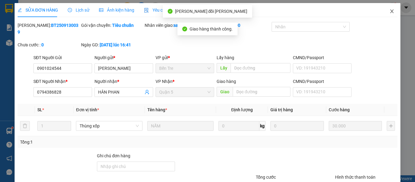
click at [390, 11] on icon "close" at bounding box center [392, 11] width 5 height 5
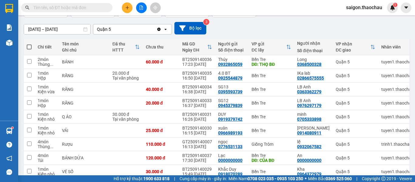
scroll to position [23, 0]
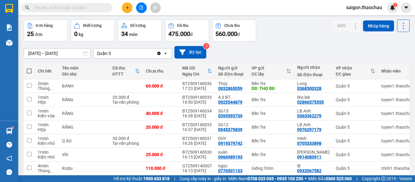
click at [355, 8] on span "saigon.thaochau" at bounding box center [364, 8] width 46 height 8
click at [367, 19] on span "Đăng xuất" at bounding box center [367, 19] width 33 height 7
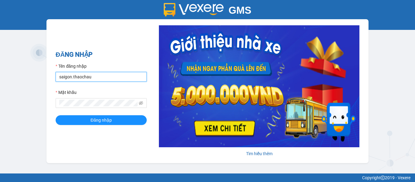
drag, startPoint x: 99, startPoint y: 80, endPoint x: 16, endPoint y: 75, distance: 83.7
click at [18, 78] on div "GMS Hệ thống quản lý hàng hóa ĐĂNG NHẬP Tên đăng nhập saigon.thaochau Mật khẩu …" at bounding box center [207, 86] width 415 height 173
type input "thai.thaochau"
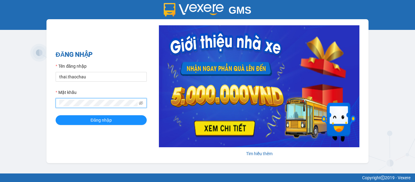
click at [56, 115] on button "Đăng nhập" at bounding box center [101, 120] width 91 height 10
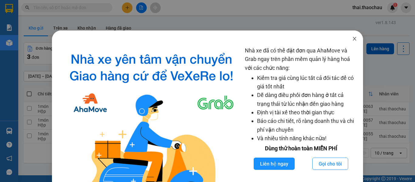
click at [353, 40] on icon "close" at bounding box center [354, 39] width 3 height 4
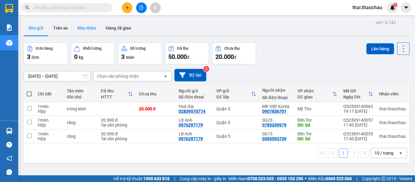
click at [87, 30] on button "Kho nhận" at bounding box center [87, 28] width 28 height 15
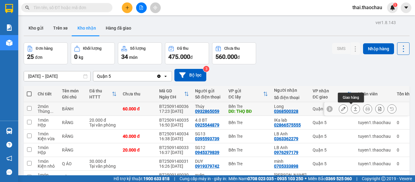
click at [341, 108] on icon at bounding box center [343, 108] width 4 height 4
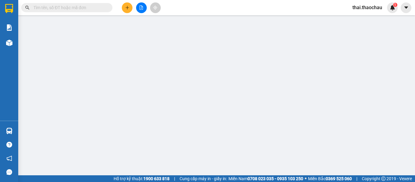
type input "0932865059"
type input "Thúy"
type input "THỌ BĐ"
type input "0368500328"
type input "Long"
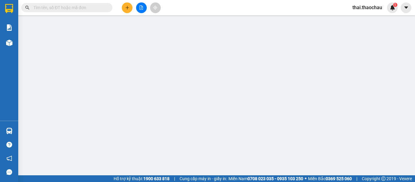
type input "60.000"
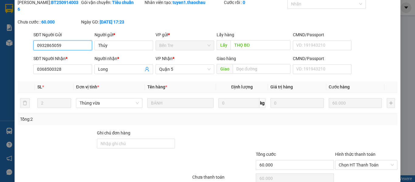
scroll to position [45, 0]
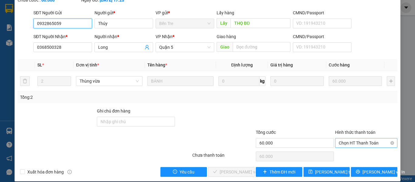
click at [355, 138] on span "Chọn HT Thanh Toán" at bounding box center [366, 142] width 55 height 9
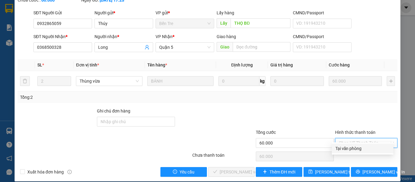
click at [354, 145] on div "Tại văn phòng" at bounding box center [363, 148] width 54 height 7
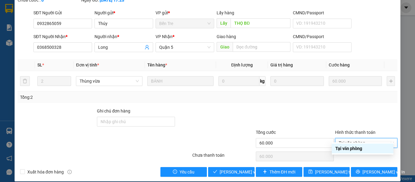
type input "0"
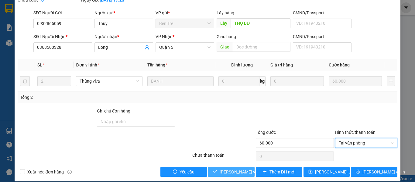
click at [239, 168] on span "[PERSON_NAME] và Giao hàng" at bounding box center [249, 171] width 58 height 7
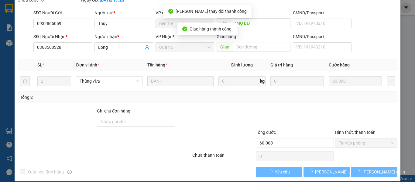
scroll to position [0, 0]
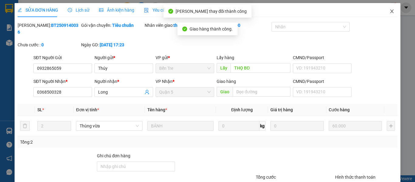
click at [385, 11] on span "Close" at bounding box center [392, 11] width 17 height 17
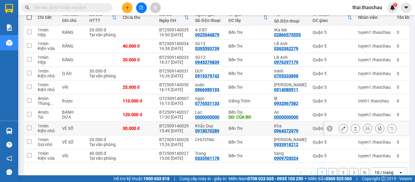
scroll to position [91, 0]
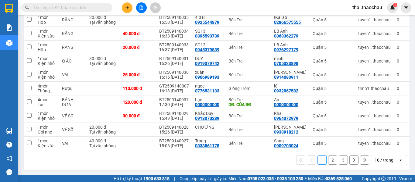
click at [399, 158] on icon "open" at bounding box center [401, 159] width 5 height 5
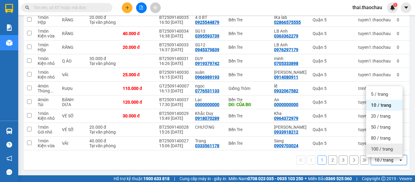
click at [393, 151] on div "100 / trang" at bounding box center [384, 148] width 36 height 11
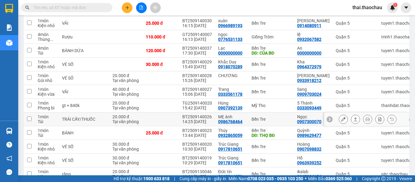
scroll to position [152, 0]
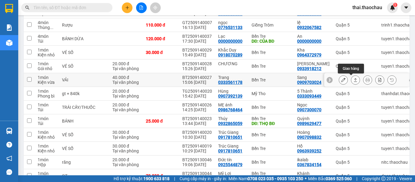
click at [354, 81] on icon at bounding box center [356, 80] width 4 height 4
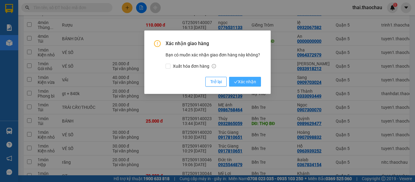
click at [239, 79] on span "Xác nhận" at bounding box center [245, 81] width 22 height 7
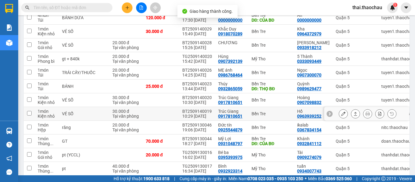
scroll to position [182, 0]
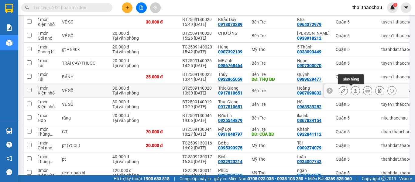
click at [354, 89] on icon at bounding box center [356, 90] width 4 height 4
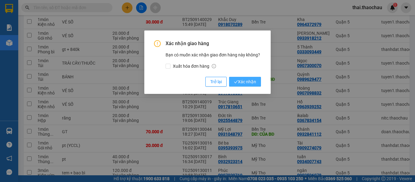
click at [248, 82] on span "Xác nhận" at bounding box center [245, 81] width 22 height 7
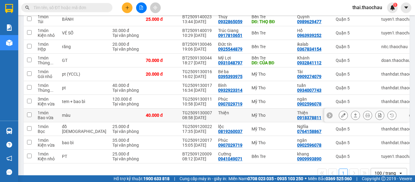
scroll to position [225, 0]
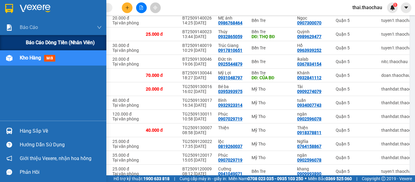
click at [54, 45] on span "Báo cáo dòng tiền (nhân viên)" at bounding box center [60, 43] width 69 height 8
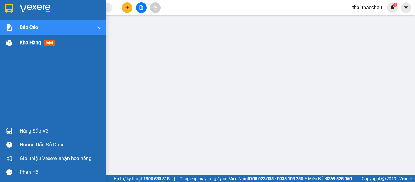
click at [39, 46] on div "Kho hàng mới" at bounding box center [39, 43] width 38 height 8
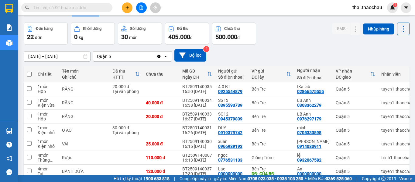
scroll to position [91, 0]
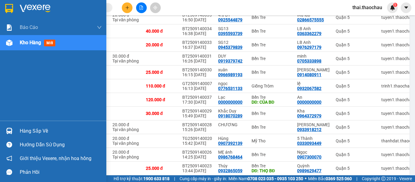
click at [19, 126] on div "Hàng sắp về" at bounding box center [53, 131] width 106 height 14
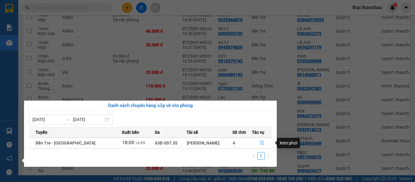
click at [260, 144] on icon "file-done" at bounding box center [262, 142] width 4 height 4
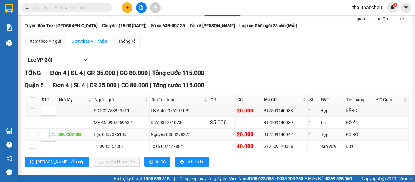
scroll to position [41, 0]
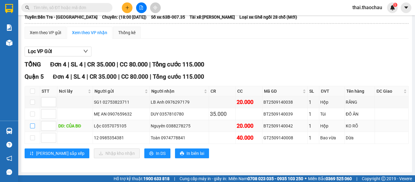
click at [32, 126] on input "checkbox" at bounding box center [32, 125] width 5 height 5
checkbox input "true"
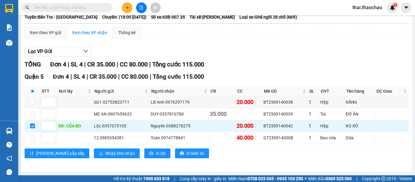
click at [35, 90] on th at bounding box center [32, 91] width 15 height 10
click at [30, 90] on input "checkbox" at bounding box center [32, 90] width 5 height 5
checkbox input "true"
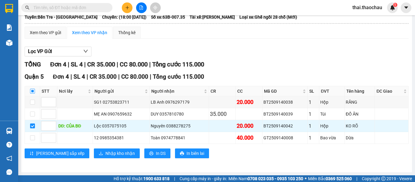
checkbox input "true"
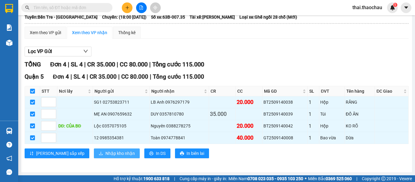
click at [106, 153] on span "Nhập kho nhận" at bounding box center [120, 153] width 29 height 7
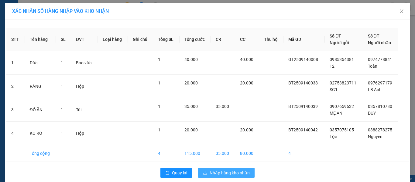
click at [222, 172] on span "Nhập hàng kho nhận" at bounding box center [230, 172] width 40 height 7
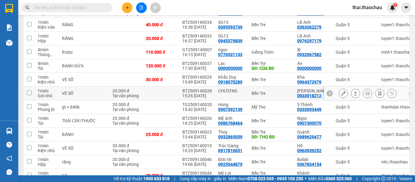
scroll to position [152, 0]
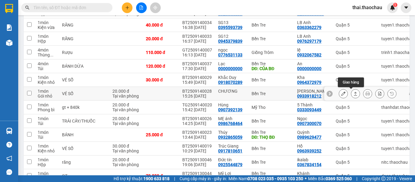
click at [354, 91] on icon at bounding box center [356, 93] width 4 height 4
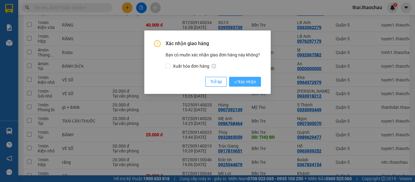
click at [243, 78] on button "Xác nhận" at bounding box center [245, 82] width 32 height 10
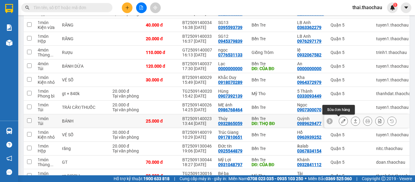
click at [341, 120] on icon at bounding box center [343, 121] width 4 height 4
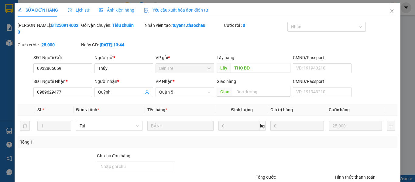
type input "0932865059"
type input "Thúy"
type input "THỌ BĐ"
type input "0989629477"
type input "Quỳnh"
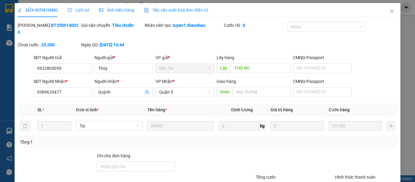
type input "25.000"
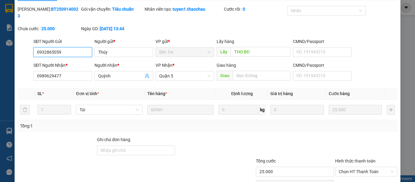
scroll to position [45, 0]
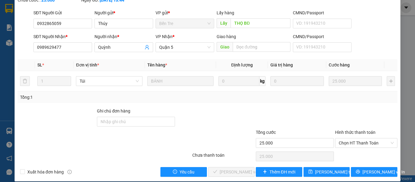
click at [361, 129] on div "Hình thức thanh toán" at bounding box center [366, 133] width 62 height 9
click at [362, 138] on span "Chọn HT Thanh Toán" at bounding box center [366, 142] width 55 height 9
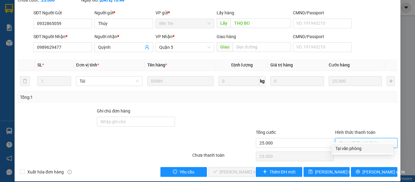
click at [366, 150] on div "Tại văn phòng" at bounding box center [363, 148] width 54 height 7
type input "0"
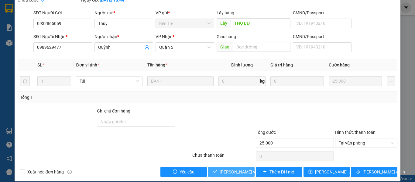
click at [232, 168] on span "[PERSON_NAME] và Giao hàng" at bounding box center [249, 171] width 58 height 7
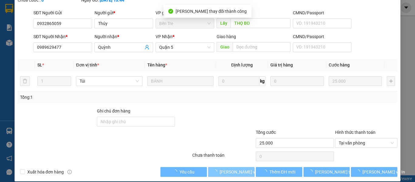
scroll to position [0, 0]
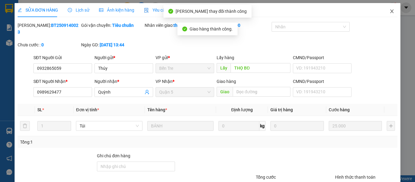
click at [390, 11] on icon "close" at bounding box center [392, 11] width 5 height 5
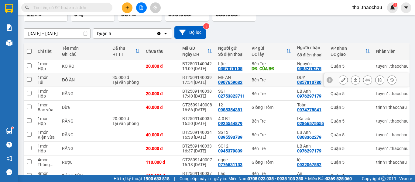
scroll to position [0, 9]
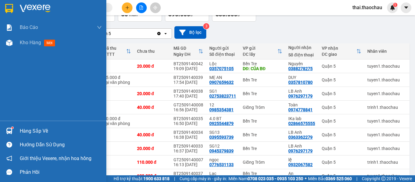
click at [16, 127] on div "Hàng sắp về" at bounding box center [53, 131] width 106 height 14
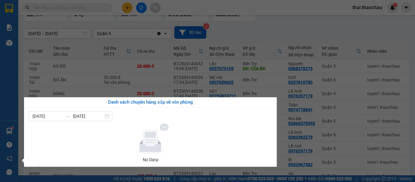
click at [264, 28] on section "Kết quả tìm kiếm ( 0 ) Bộ lọc No Data thai.thaochau 1 Báo cáo Báo cáo dòng tiền…" at bounding box center [207, 91] width 415 height 182
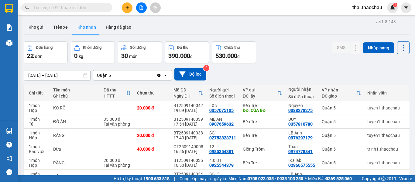
scroll to position [0, 0]
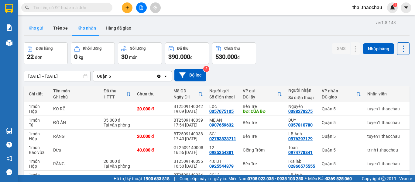
click at [41, 26] on button "Kho gửi" at bounding box center [36, 28] width 25 height 15
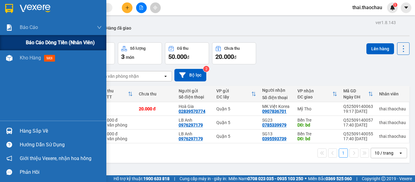
click at [44, 43] on span "Báo cáo dòng tiền (nhân viên)" at bounding box center [60, 43] width 69 height 8
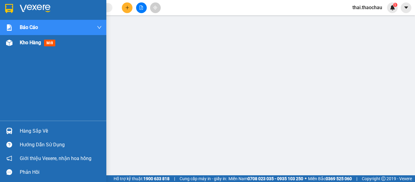
click at [42, 46] on div "Kho hàng mới" at bounding box center [61, 42] width 82 height 15
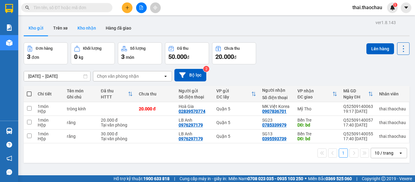
click at [90, 29] on button "Kho nhận" at bounding box center [87, 28] width 28 height 15
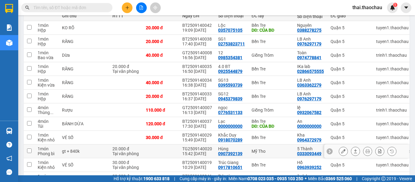
scroll to position [91, 0]
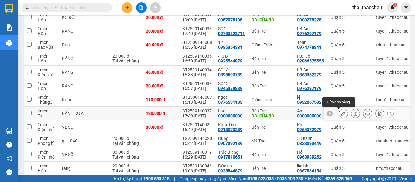
drag, startPoint x: 340, startPoint y: 111, endPoint x: 350, endPoint y: 106, distance: 11.6
click at [350, 106] on div "ver 1.8.143 Kho gửi Trên xe Kho nhận Hàng đã giao Đơn hàng 20 đơn Khối lượng 0 …" at bounding box center [216, 116] width 391 height 379
click at [342, 113] on button at bounding box center [343, 113] width 9 height 11
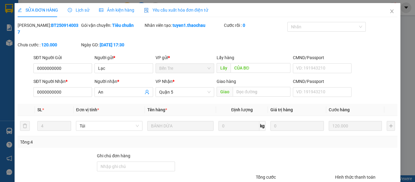
type input "0000000000"
type input "Lạc"
type input "CỦA BĐ"
type input "0000000000"
type input "An"
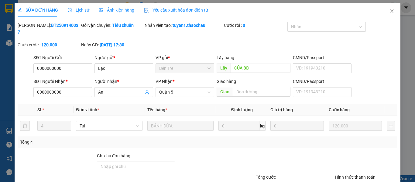
type input "120.000"
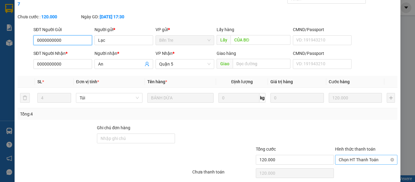
scroll to position [45, 0]
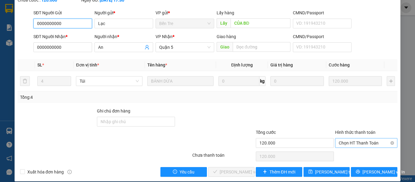
click at [360, 138] on span "Chọn HT Thanh Toán" at bounding box center [366, 142] width 55 height 9
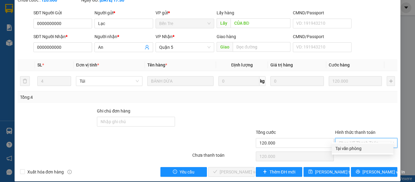
click at [361, 147] on div "Tại văn phòng" at bounding box center [363, 148] width 54 height 7
type input "0"
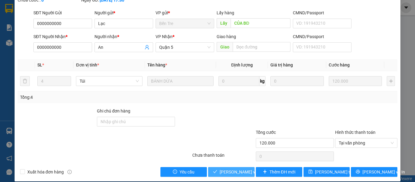
click at [231, 168] on span "[PERSON_NAME] và Giao hàng" at bounding box center [249, 171] width 58 height 7
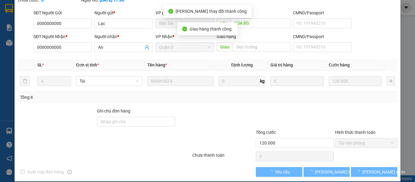
scroll to position [0, 0]
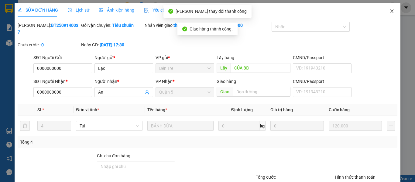
click at [390, 12] on icon "close" at bounding box center [392, 11] width 5 height 5
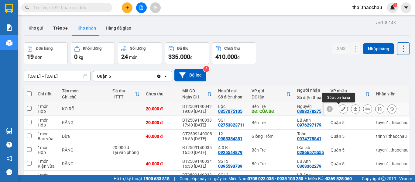
click at [339, 109] on button at bounding box center [343, 108] width 9 height 11
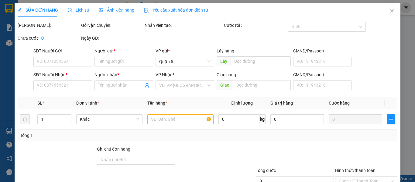
type input "0357075105"
type input "Lộc"
type input "CỦA BĐ"
type input "0388278275"
type input "Nguyên"
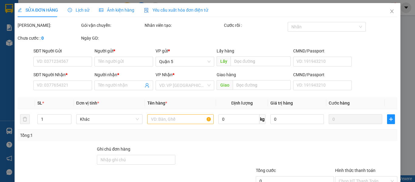
type input "20.000"
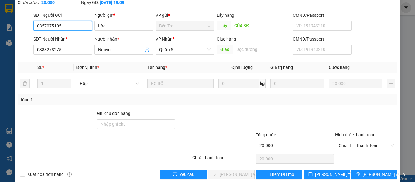
scroll to position [45, 0]
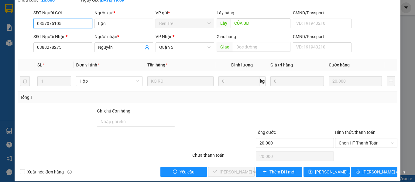
drag, startPoint x: 367, startPoint y: 136, endPoint x: 365, endPoint y: 141, distance: 5.7
click at [367, 138] on span "Chọn HT Thanh Toán" at bounding box center [366, 142] width 55 height 9
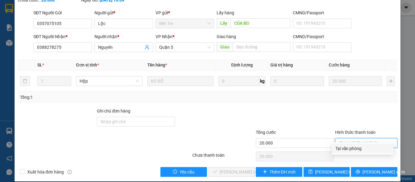
click at [367, 145] on div "Tại văn phòng" at bounding box center [363, 148] width 54 height 7
type input "0"
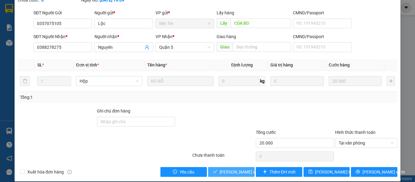
click at [225, 168] on span "[PERSON_NAME] và Giao hàng" at bounding box center [249, 171] width 58 height 7
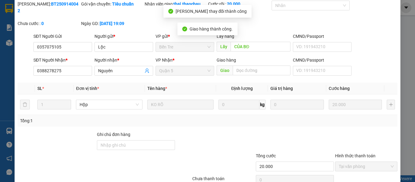
scroll to position [0, 0]
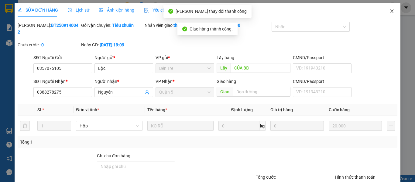
click at [390, 9] on icon "close" at bounding box center [392, 11] width 5 height 5
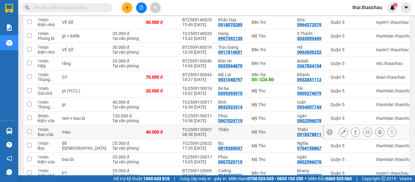
scroll to position [182, 0]
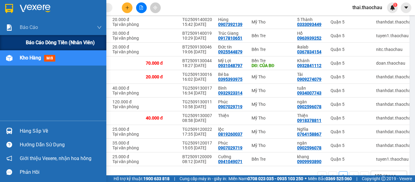
click at [56, 44] on span "Báo cáo dòng tiền (nhân viên)" at bounding box center [60, 43] width 69 height 8
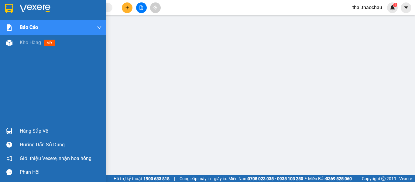
click at [42, 50] on div "Báo cáo Báo cáo dòng tiền (nhân viên) Kho hàng mới" at bounding box center [53, 70] width 106 height 101
drag, startPoint x: 37, startPoint y: 48, endPoint x: 42, endPoint y: 43, distance: 6.9
click at [37, 48] on div "Kho hàng mới" at bounding box center [61, 42] width 82 height 15
click at [43, 42] on div "Kho hàng mới" at bounding box center [39, 43] width 38 height 8
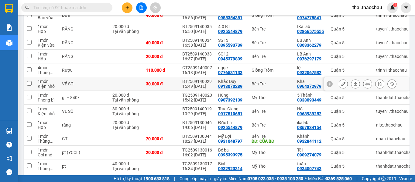
scroll to position [182, 0]
